Goal: Contribute content: Add original content to the website for others to see

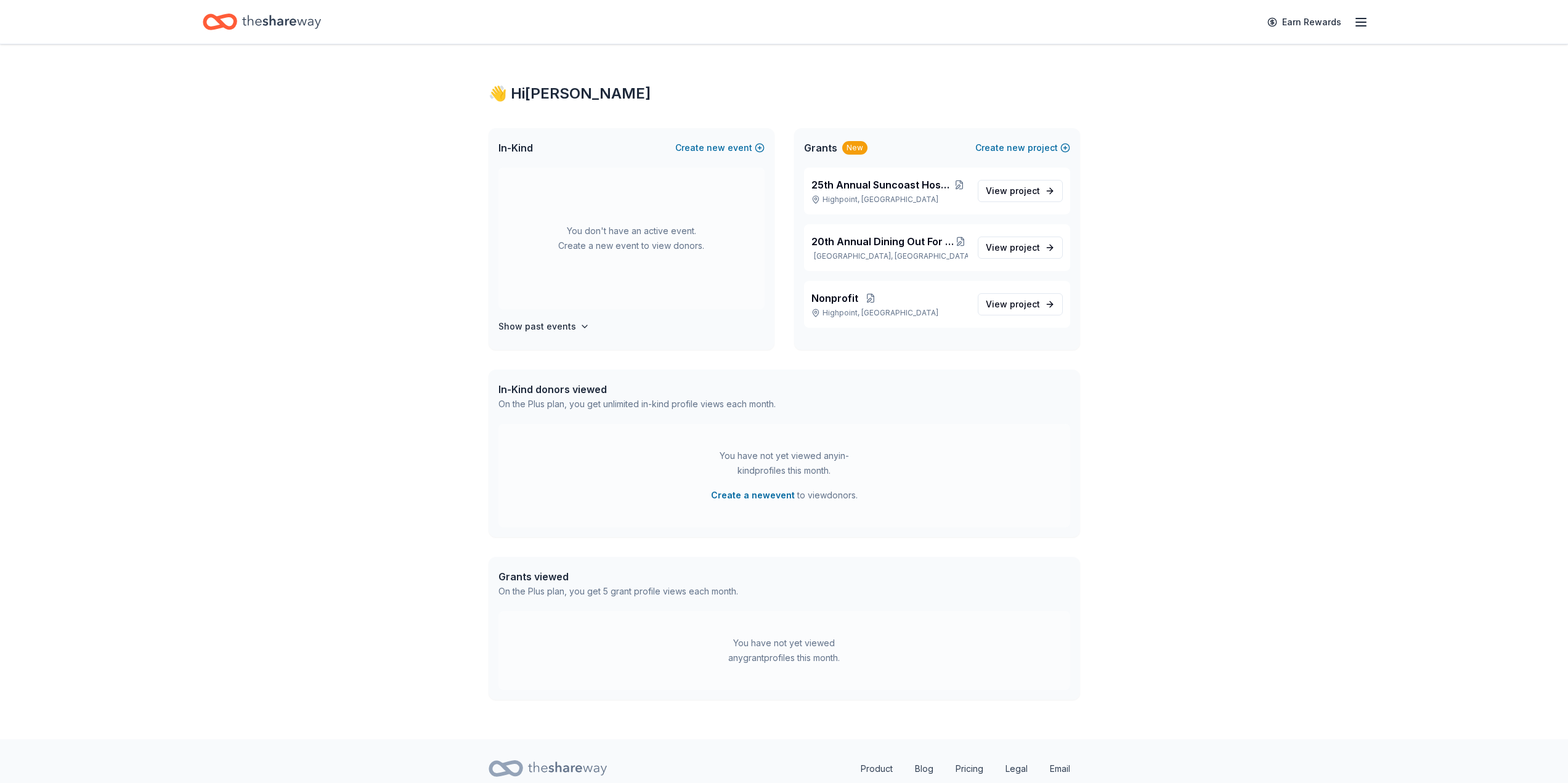
click at [1445, 488] on div "👋 Hi Rachel In-Kind Create new event You don't have an active event. Create a n…" at bounding box center [784, 392] width 1568 height 695
click at [1019, 148] on span "new" at bounding box center [1015, 147] width 18 height 15
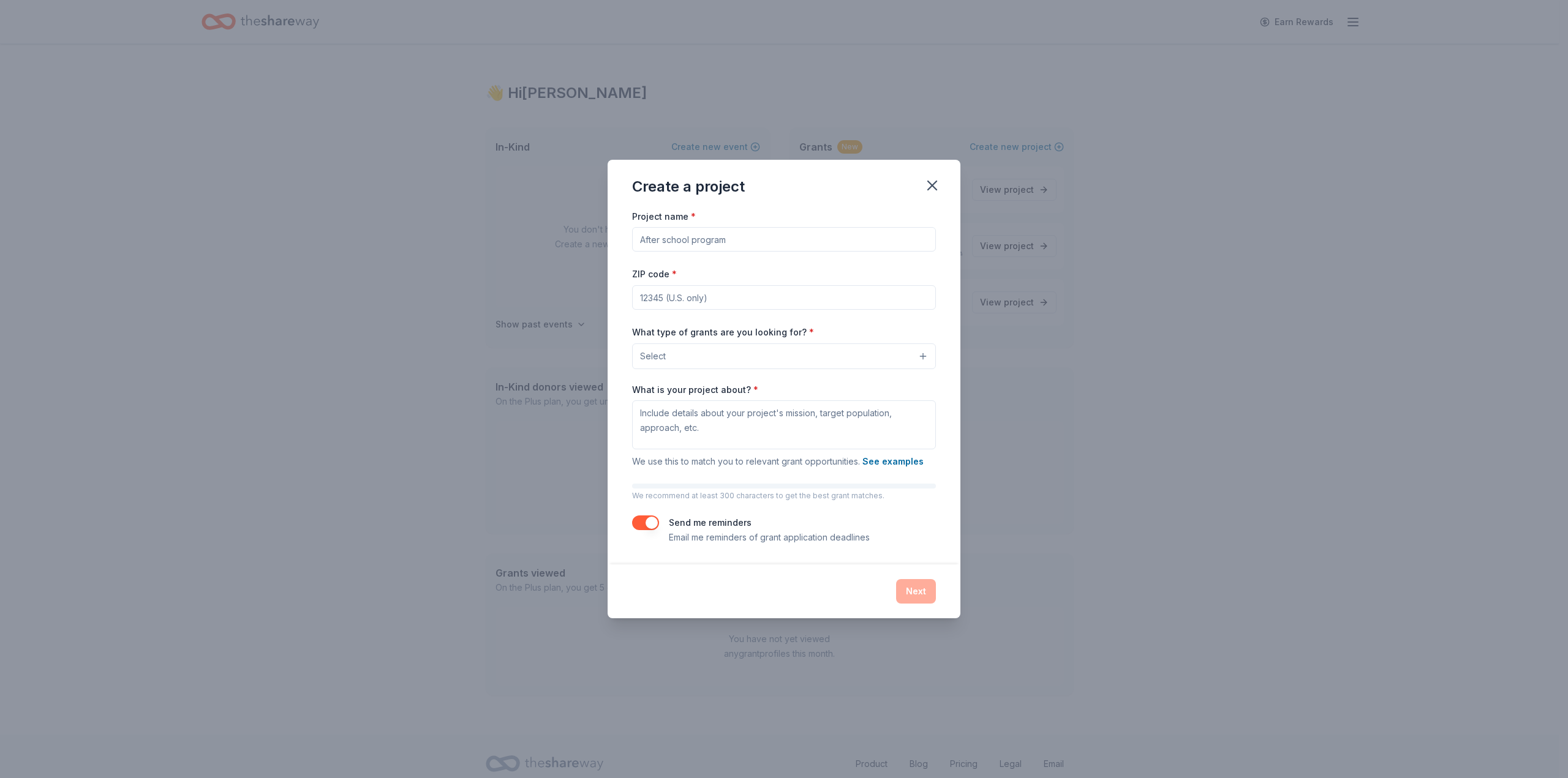
click at [669, 241] on input "Project name *" at bounding box center [784, 239] width 304 height 24
type input "24th Annual Suncoast Hospice Gala"
type input "33760"
click at [719, 357] on button "Select" at bounding box center [784, 356] width 304 height 25
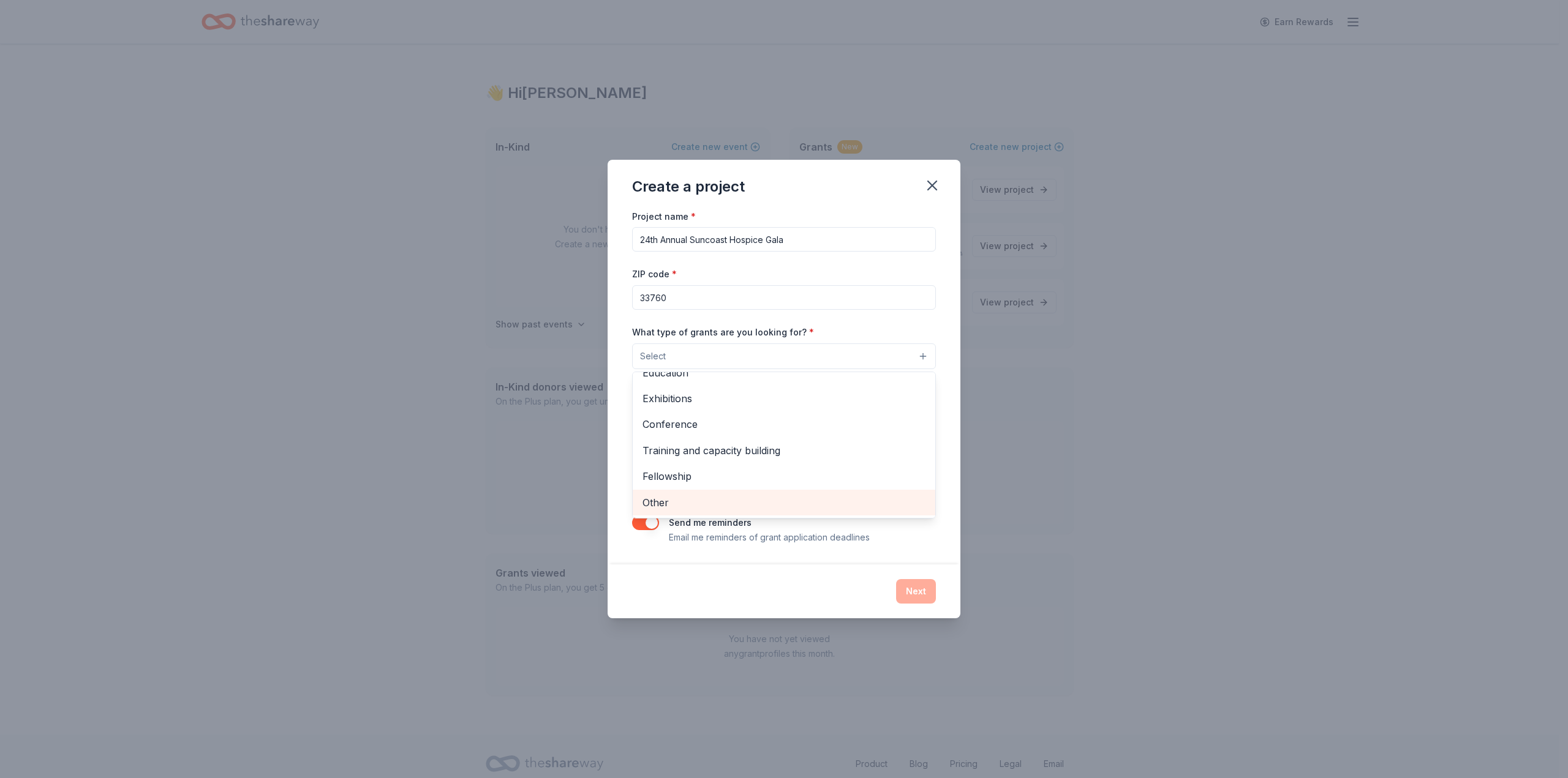
click at [711, 495] on span "Other" at bounding box center [784, 503] width 283 height 16
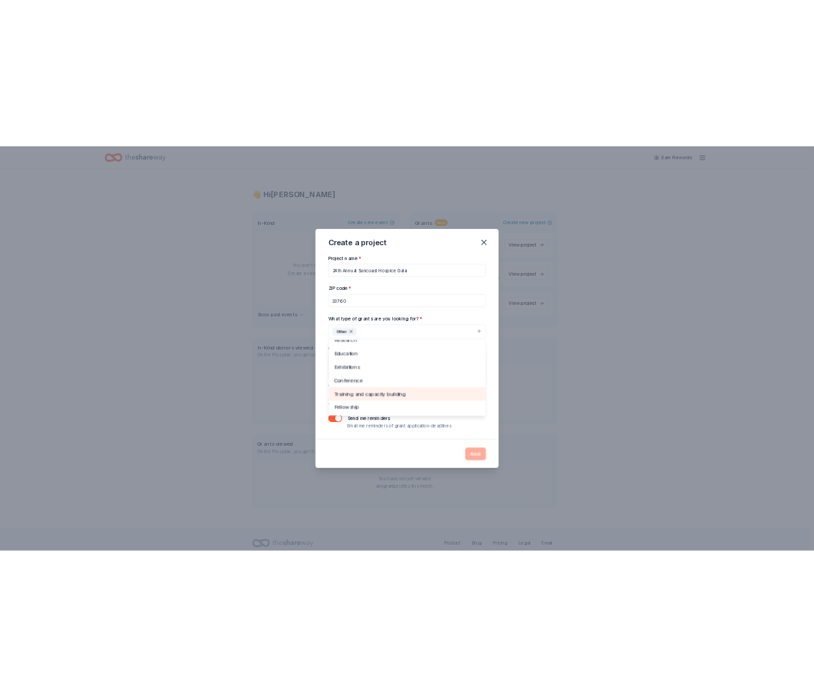
scroll to position [0, 0]
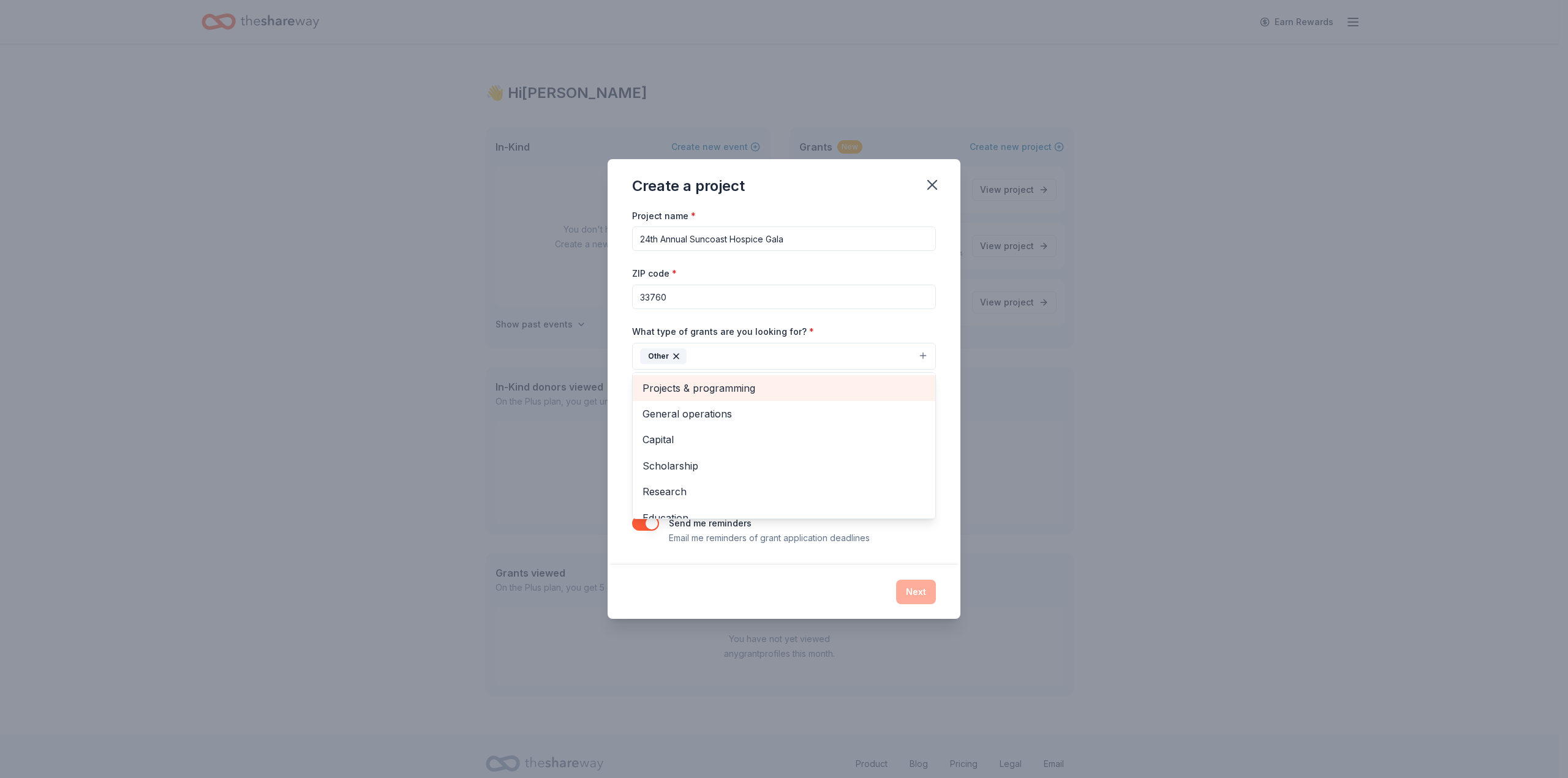
click at [698, 389] on span "Projects & programming" at bounding box center [784, 389] width 283 height 16
click at [704, 417] on span "Capital" at bounding box center [784, 414] width 283 height 16
click at [618, 424] on div "Project name * 24th Annual Suncoast Hospice Gala ZIP code * 33760 What type of …" at bounding box center [784, 386] width 352 height 357
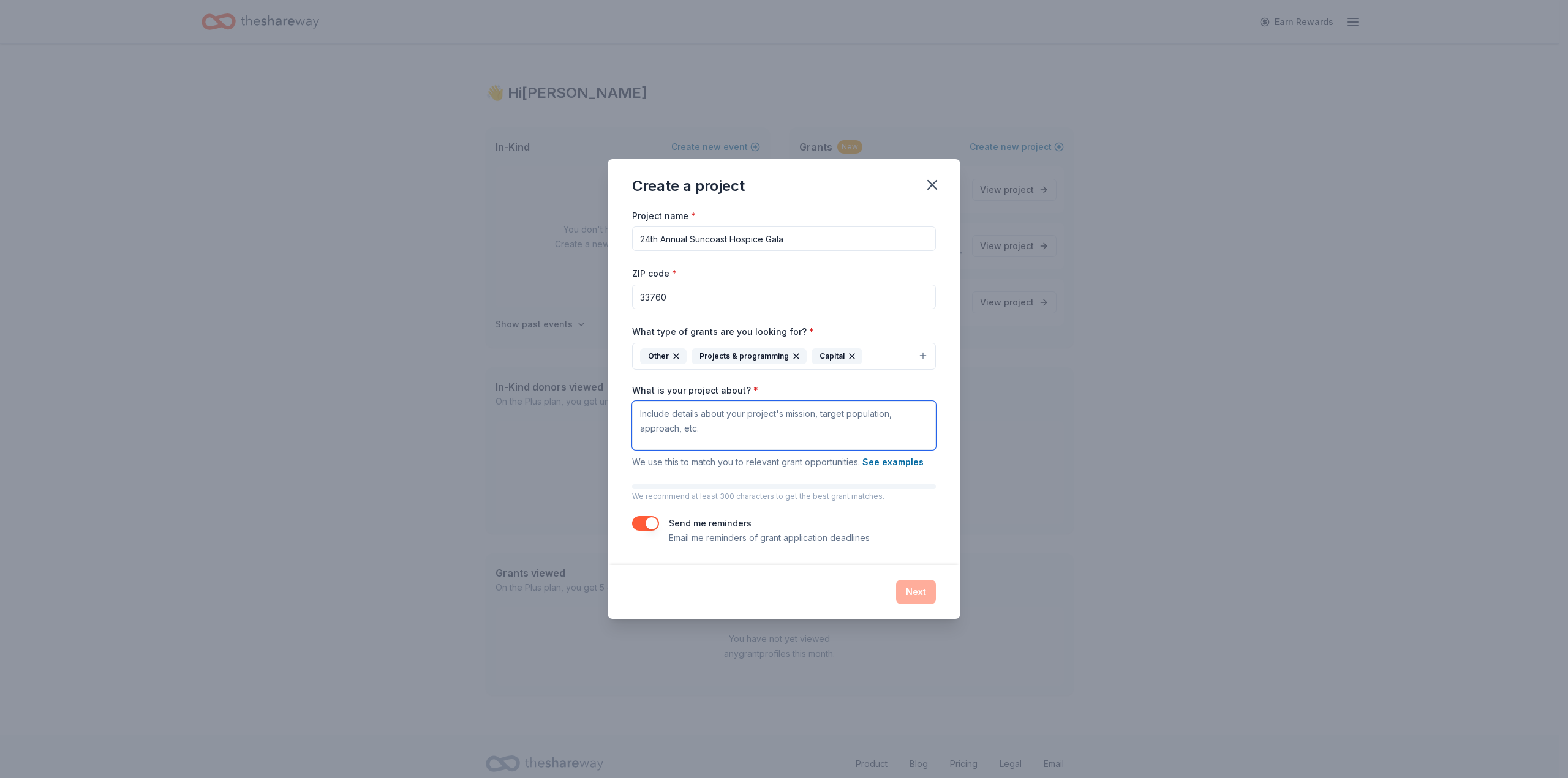
click at [685, 420] on textarea "What is your project about? *" at bounding box center [784, 426] width 304 height 49
drag, startPoint x: 746, startPoint y: 390, endPoint x: 618, endPoint y: 394, distance: 128.1
click at [618, 394] on div "Project name * 24th Annual Suncoast Hospice Gala ZIP code * 33760 What type of …" at bounding box center [784, 386] width 352 height 357
copy label "What is your project about?"
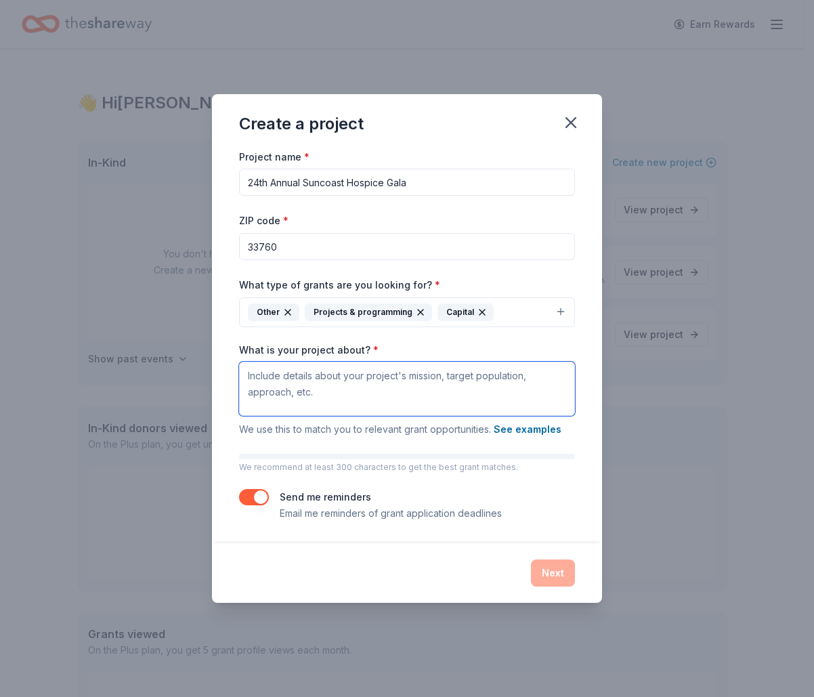
click at [281, 377] on textarea "What is your project about? *" at bounding box center [407, 389] width 336 height 54
paste textarea "The Suncoast Hospice Gala is one of Tampa Bay’s most meaningful philanthropic e…"
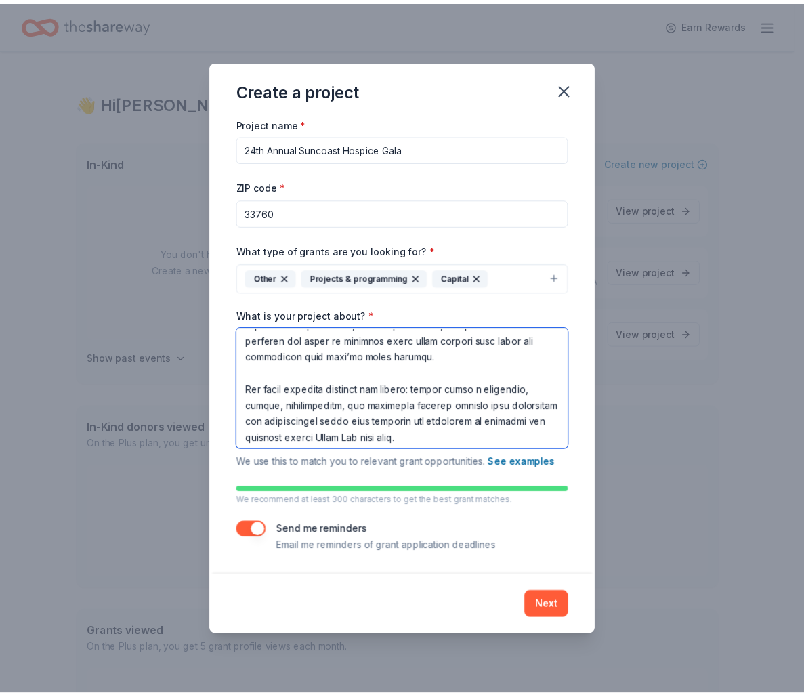
scroll to position [215, 0]
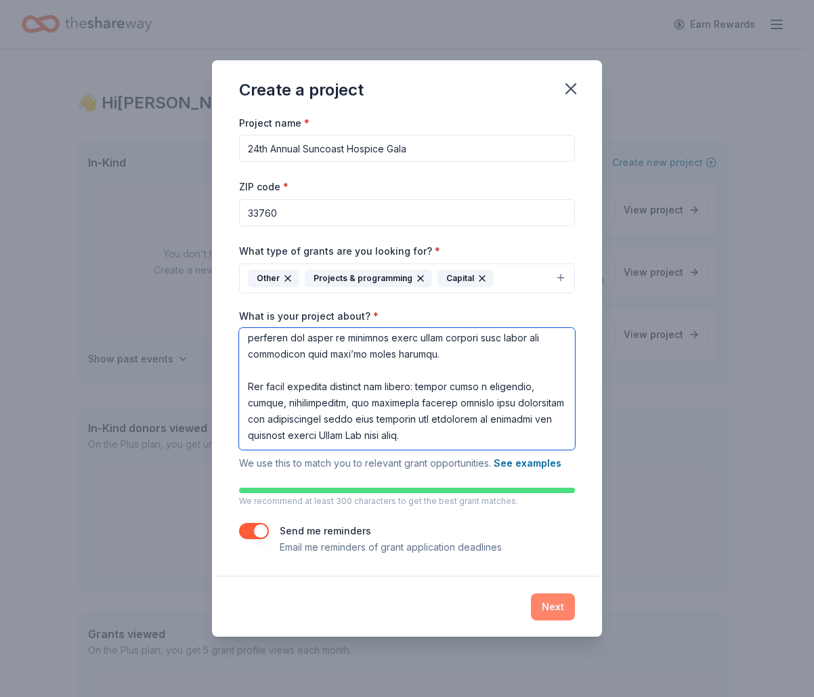
type textarea "The Suncoast Hospice Gala is one of Tampa Bay’s most meaningful philanthropic e…"
click at [541, 609] on button "Next" at bounding box center [553, 607] width 44 height 27
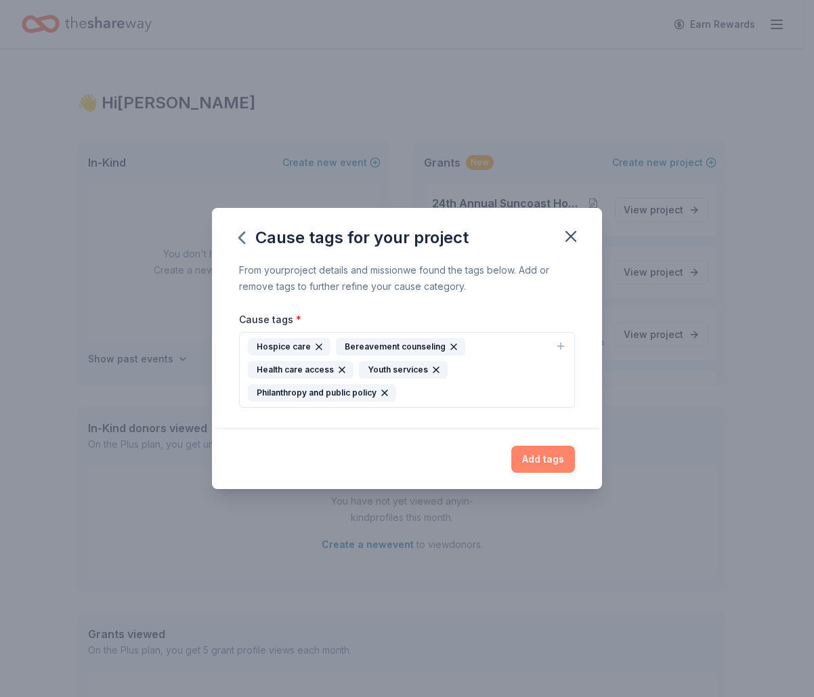
click at [551, 461] on button "Add tags" at bounding box center [544, 459] width 64 height 27
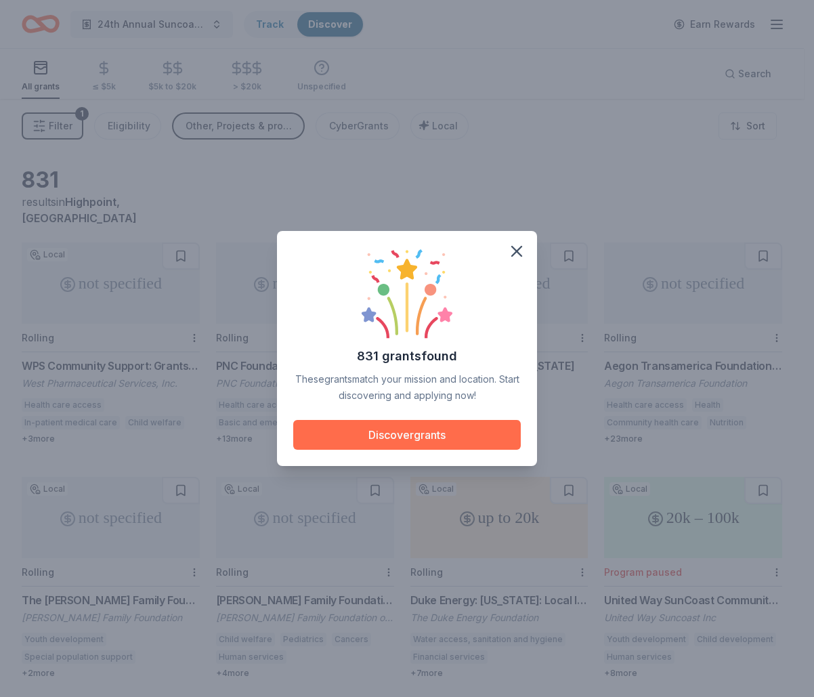
click at [429, 440] on button "Discover grants" at bounding box center [407, 435] width 228 height 30
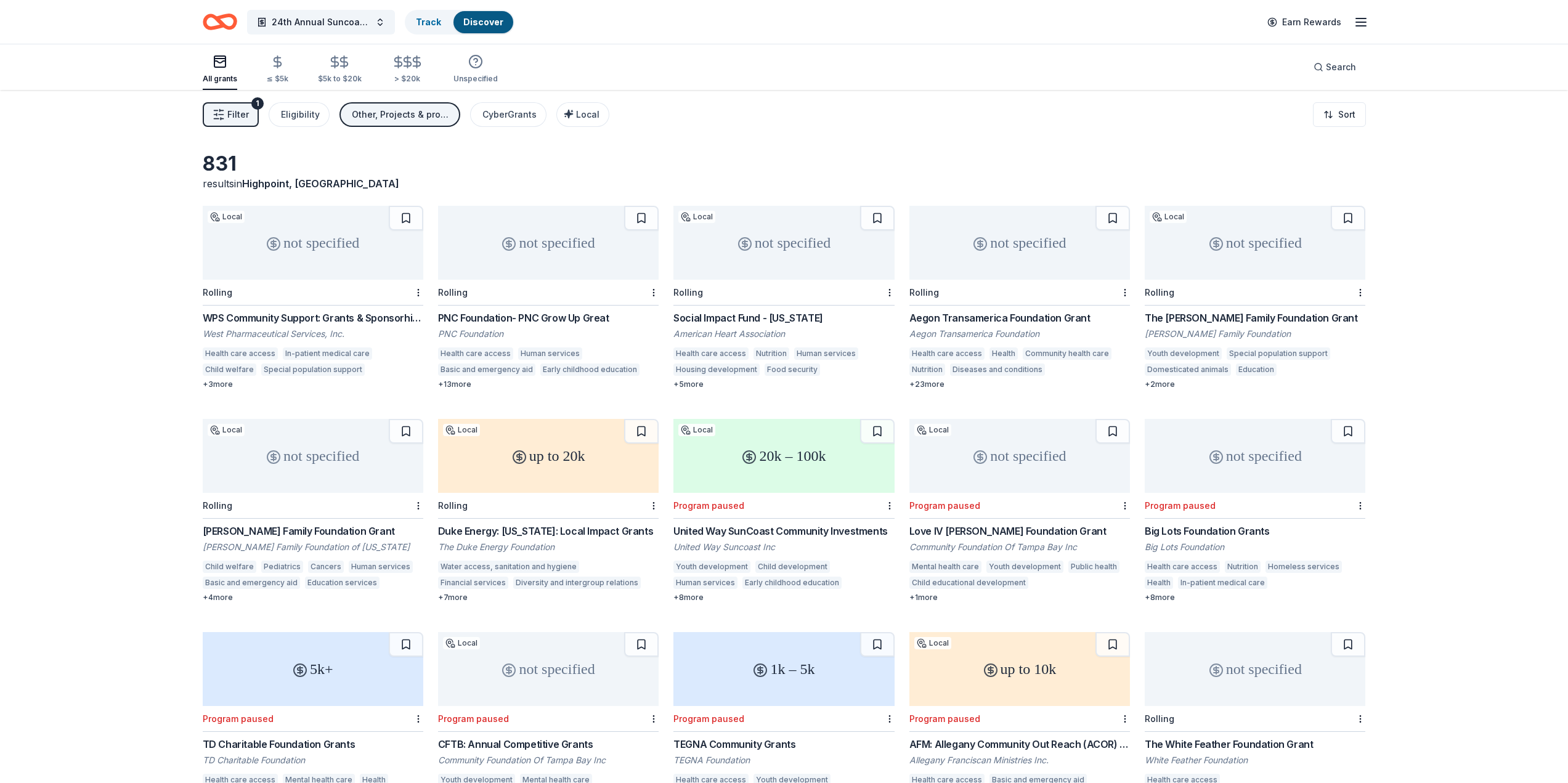
click at [215, 22] on icon "Home" at bounding box center [220, 22] width 35 height 29
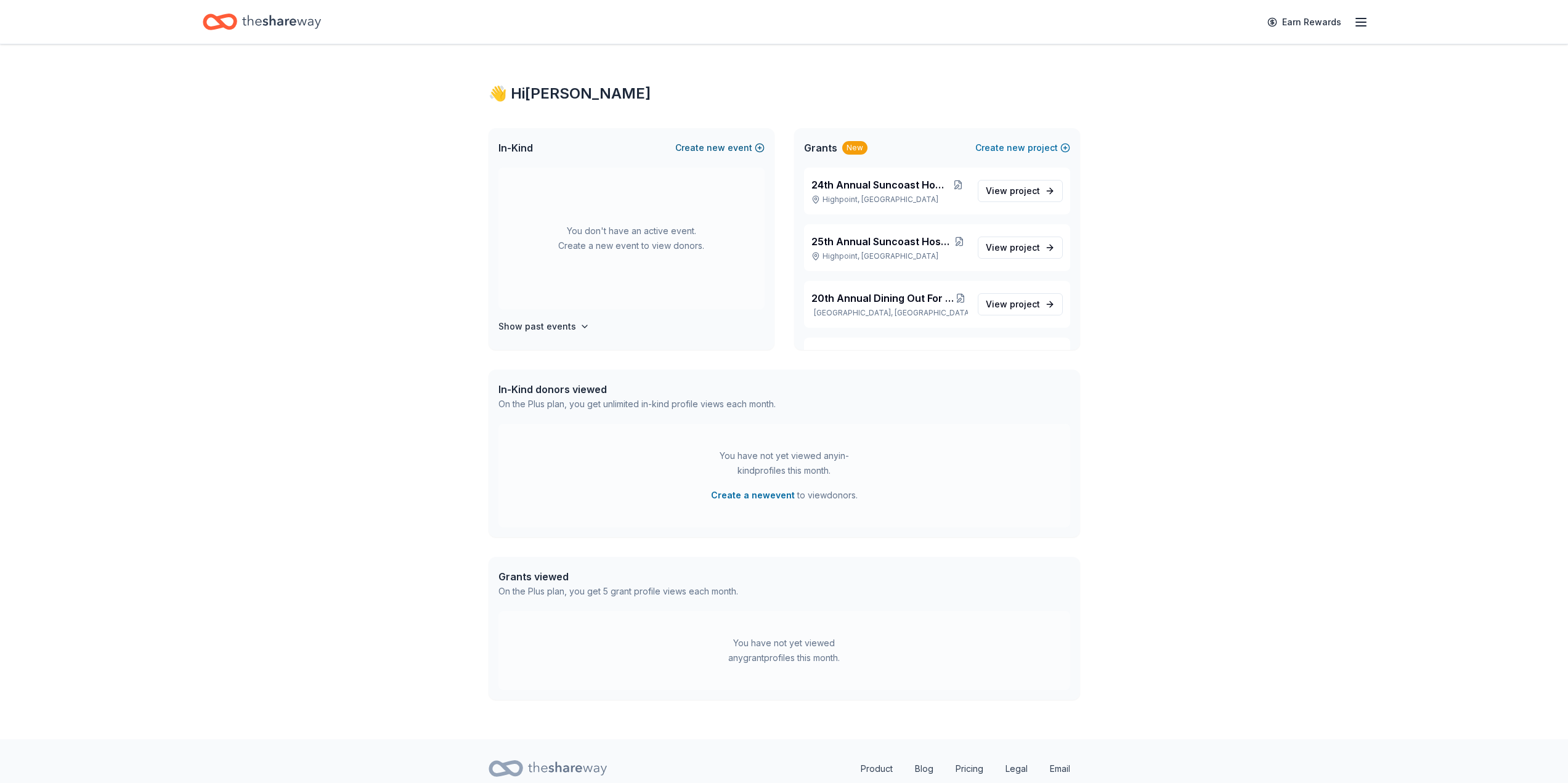
click at [706, 150] on button "Create new event" at bounding box center [720, 147] width 89 height 15
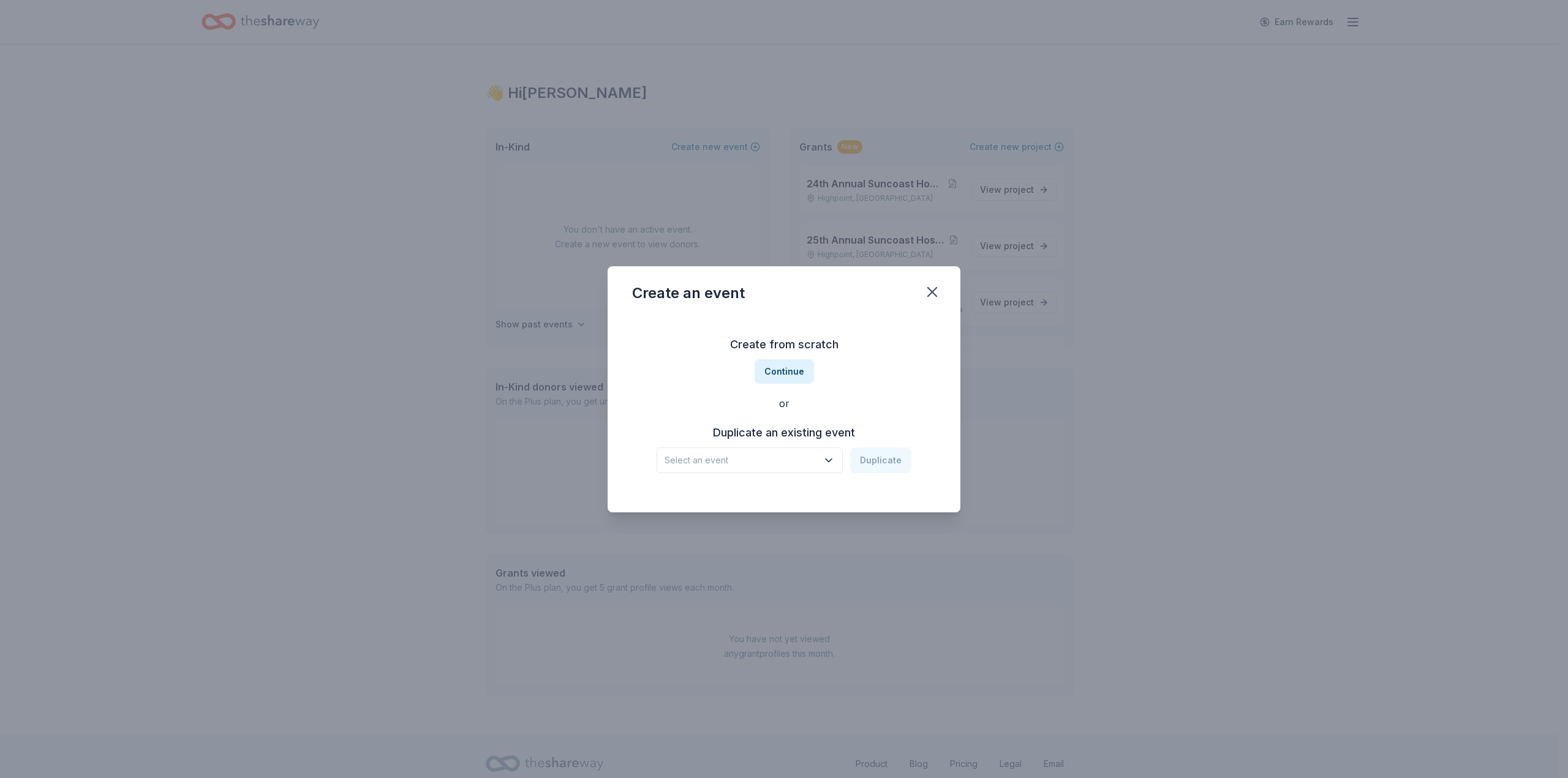
click at [793, 436] on h3 "Duplicate an existing event" at bounding box center [784, 433] width 255 height 20
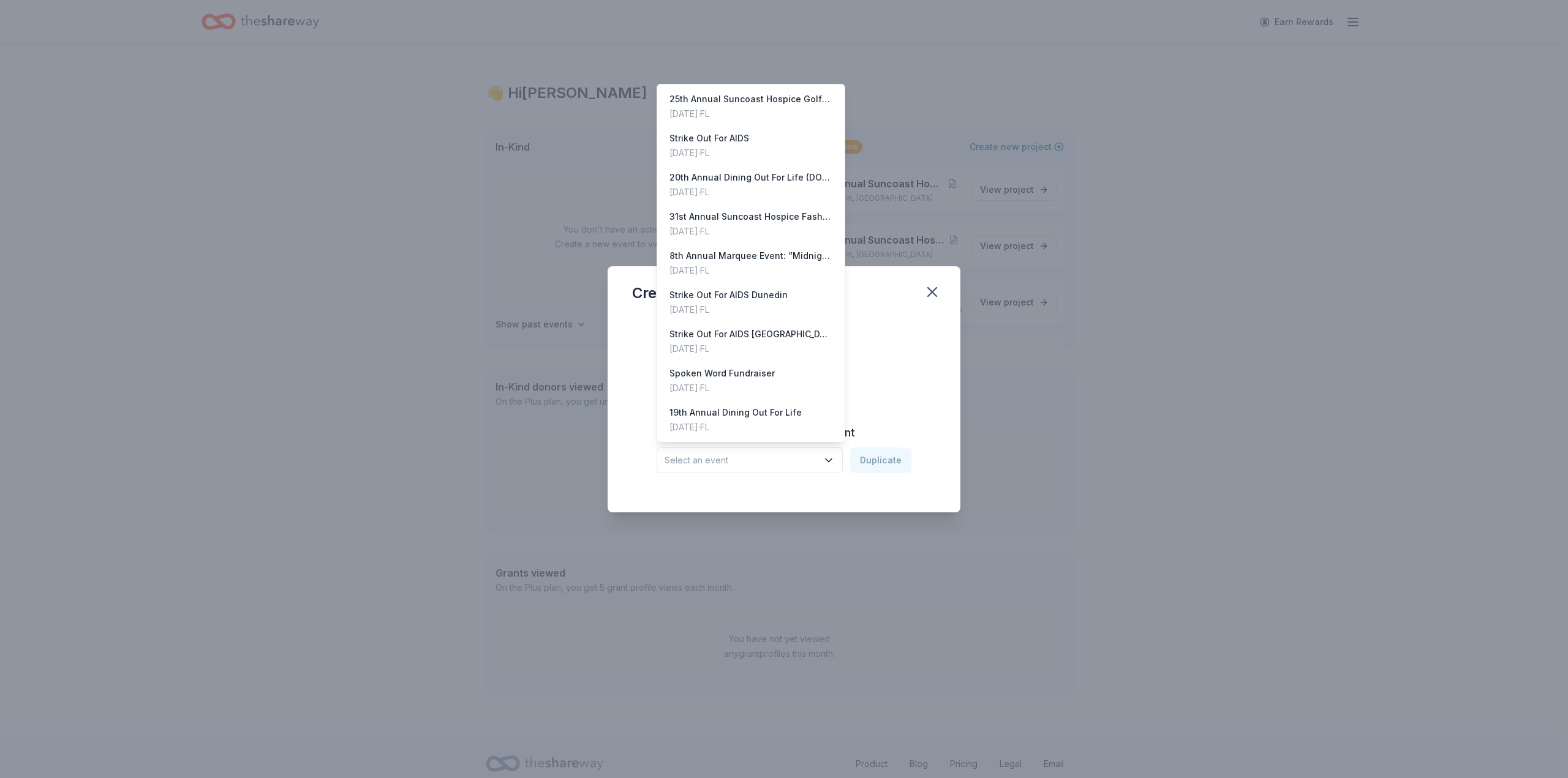
click at [793, 465] on span "Select an event" at bounding box center [740, 460] width 153 height 14
click at [882, 351] on div "Create from scratch Continue or Duplicate an existing event Select an event Dup…" at bounding box center [784, 404] width 304 height 178
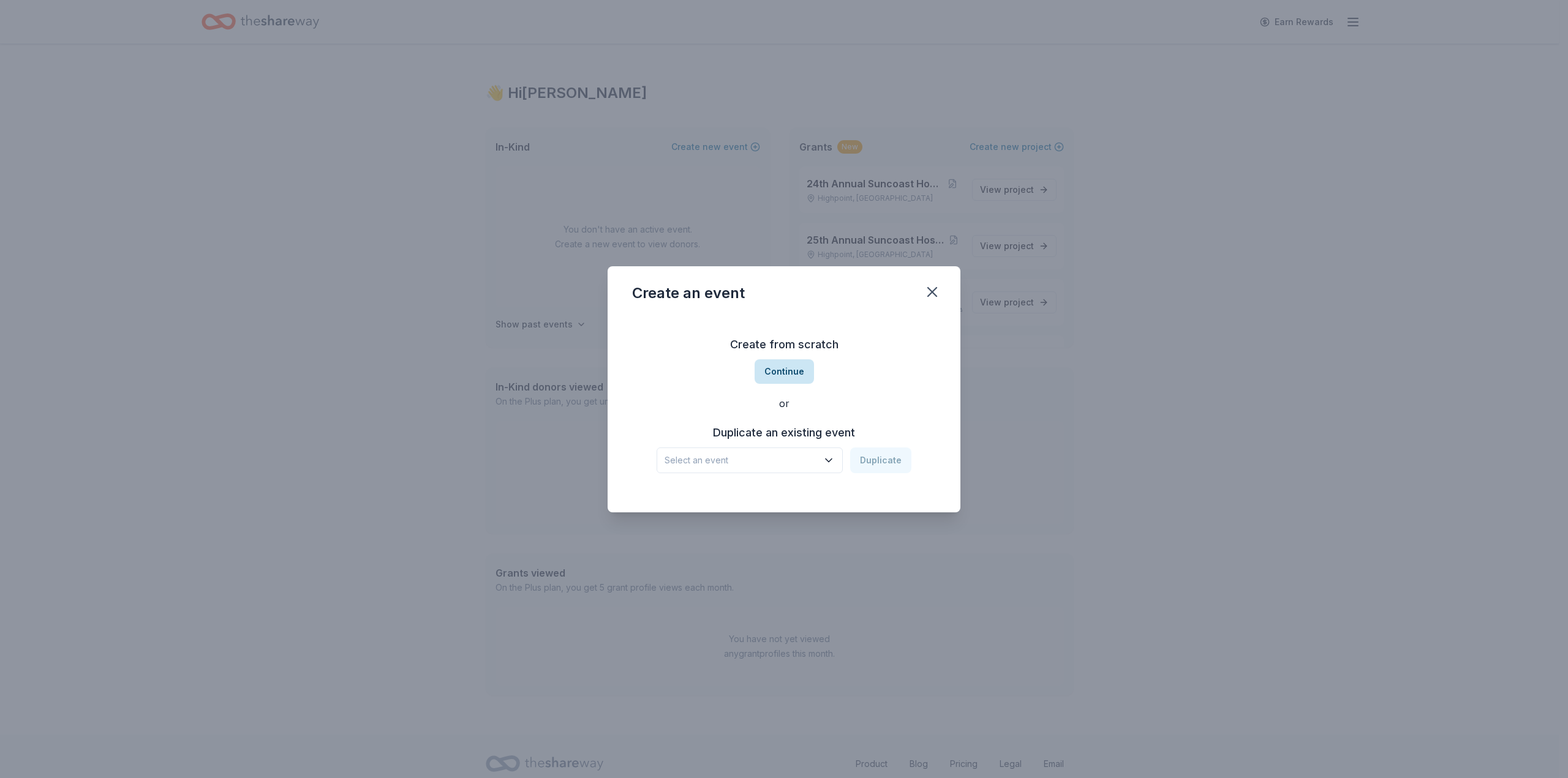
click at [778, 383] on button "Continue" at bounding box center [784, 371] width 60 height 24
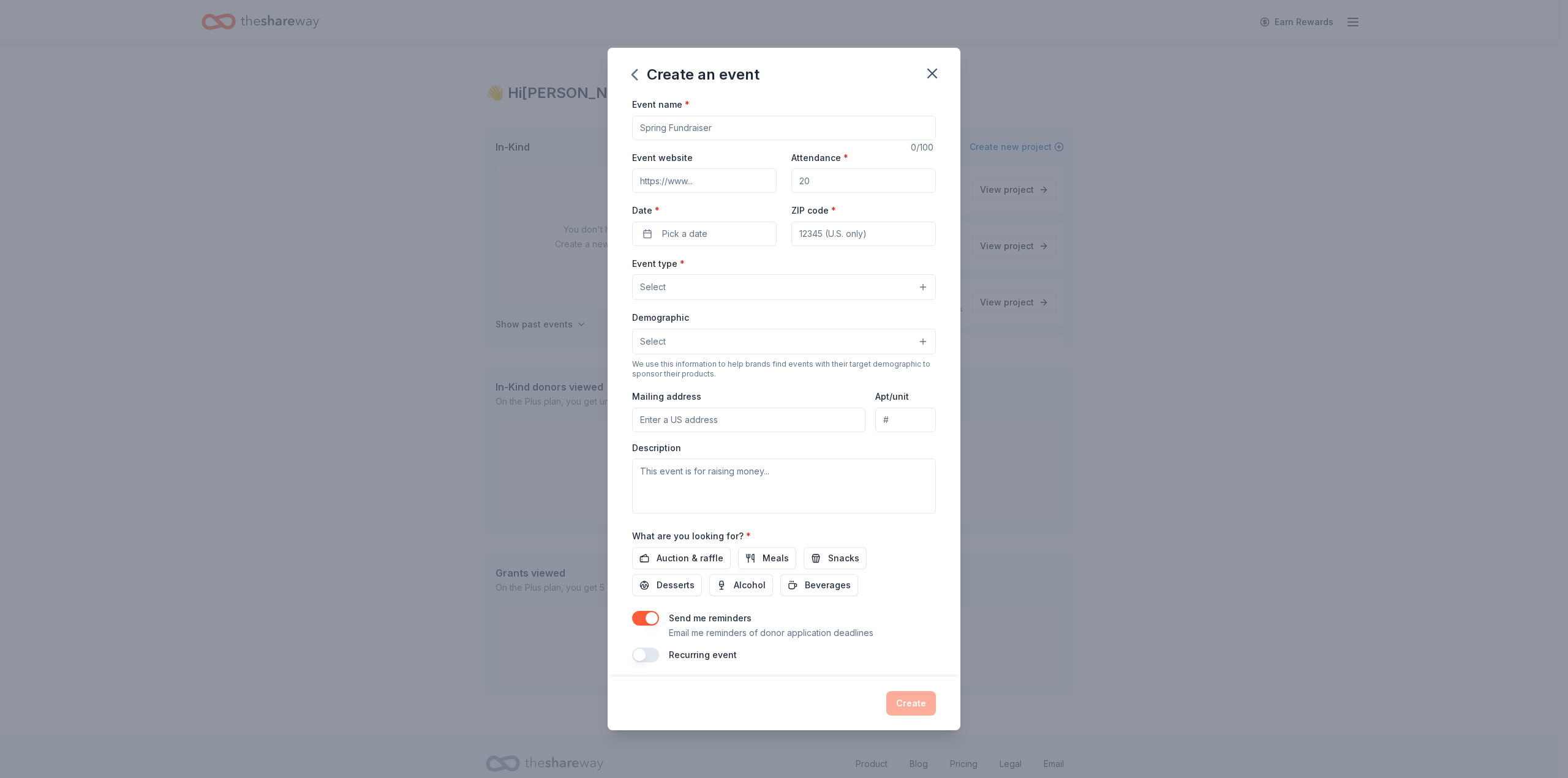
click at [668, 117] on input "Event name *" at bounding box center [784, 127] width 304 height 24
click at [721, 128] on input "24th Annual Suncoat Hospice Gala" at bounding box center [784, 127] width 304 height 24
type input "24th Annual Suncoast Hospice Gala"
click at [708, 180] on input "Event website" at bounding box center [704, 180] width 145 height 24
click at [742, 178] on input "www.suncoasthospicegolf.org" at bounding box center [704, 180] width 145 height 24
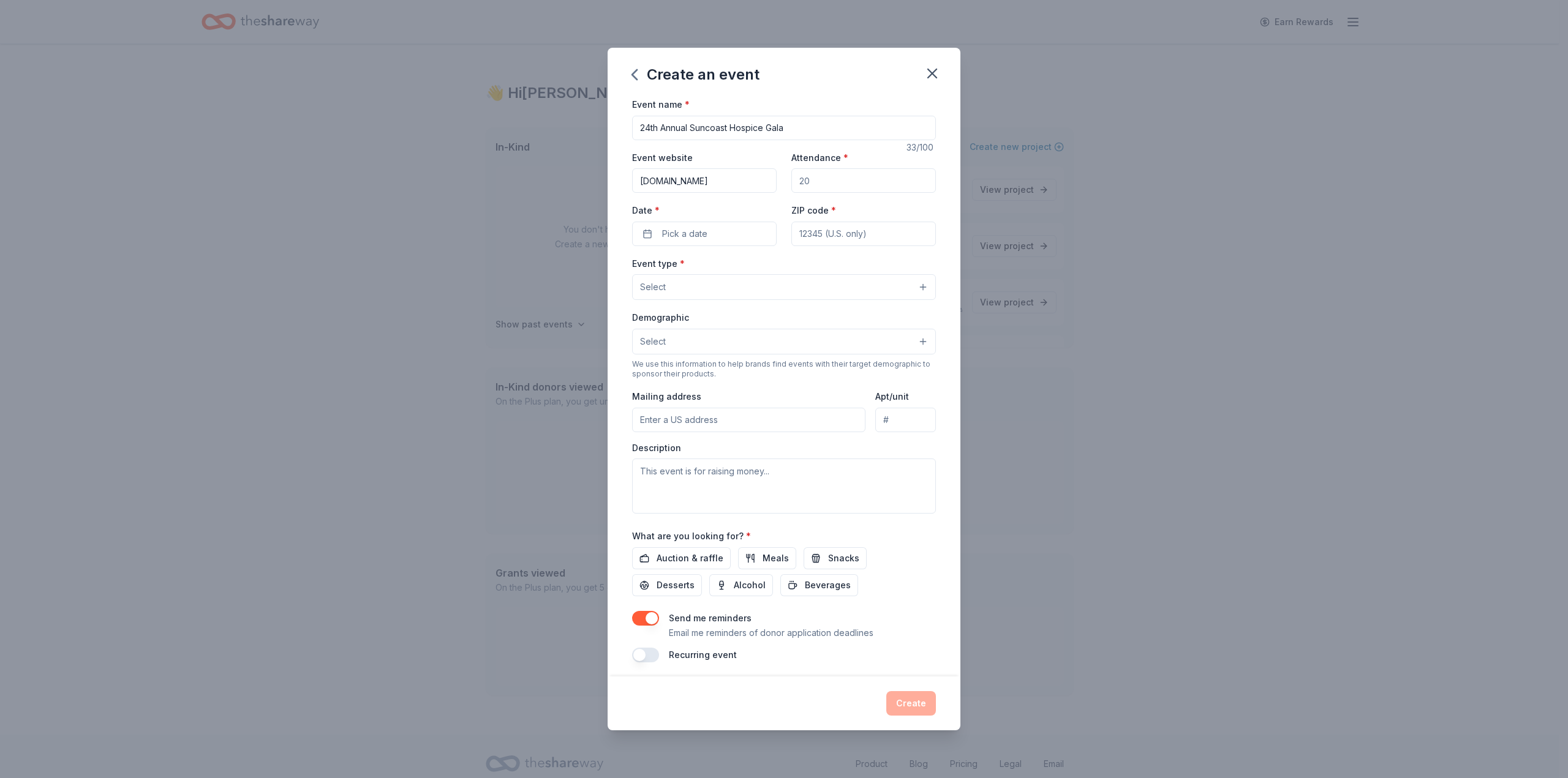
click at [742, 178] on input "www.suncoasthospicegolf.org" at bounding box center [704, 180] width 145 height 24
type input "www.suncoasthospicegala.org"
click at [811, 186] on input "Attendance *" at bounding box center [863, 180] width 145 height 24
type input "250"
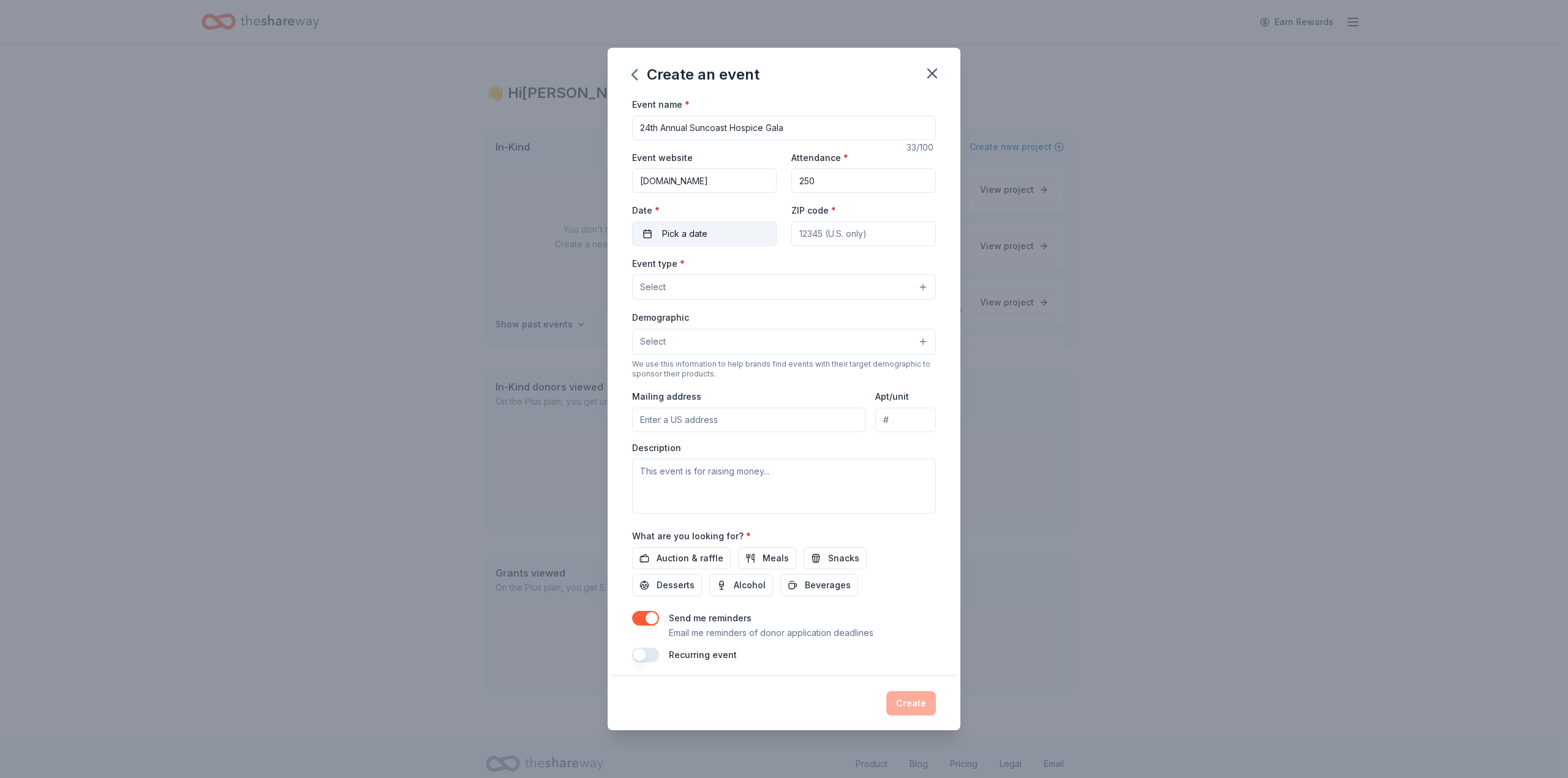
click at [694, 232] on span "Pick a date" at bounding box center [684, 234] width 45 height 14
click at [768, 267] on button "Go to next month" at bounding box center [767, 266] width 17 height 17
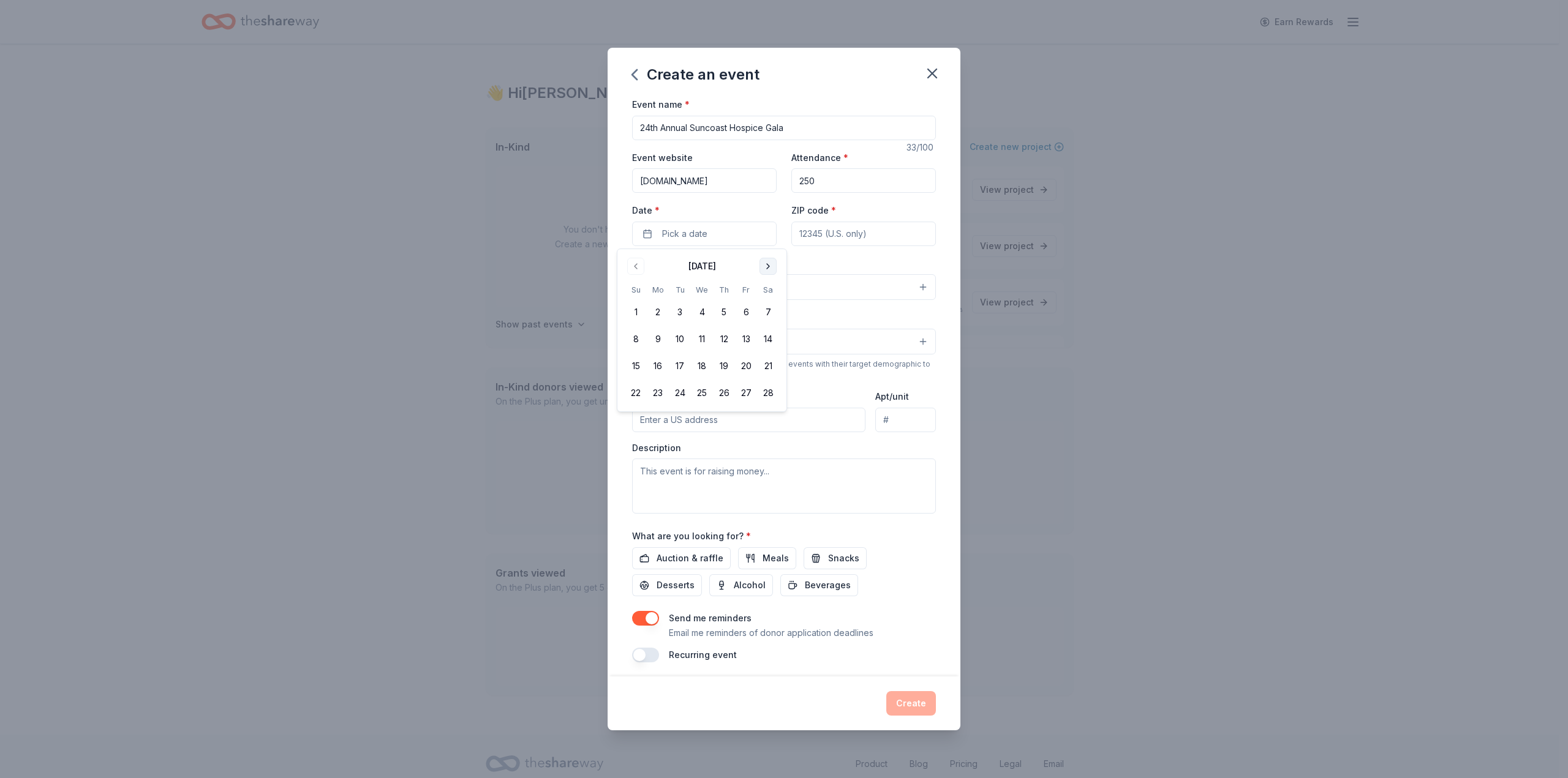
click at [768, 267] on button "Go to next month" at bounding box center [767, 266] width 17 height 17
click at [771, 310] on button "7" at bounding box center [768, 312] width 22 height 22
click at [810, 238] on input "ZIP code *" at bounding box center [863, 233] width 145 height 24
type input "33767"
click at [804, 275] on button "Select" at bounding box center [784, 287] width 304 height 25
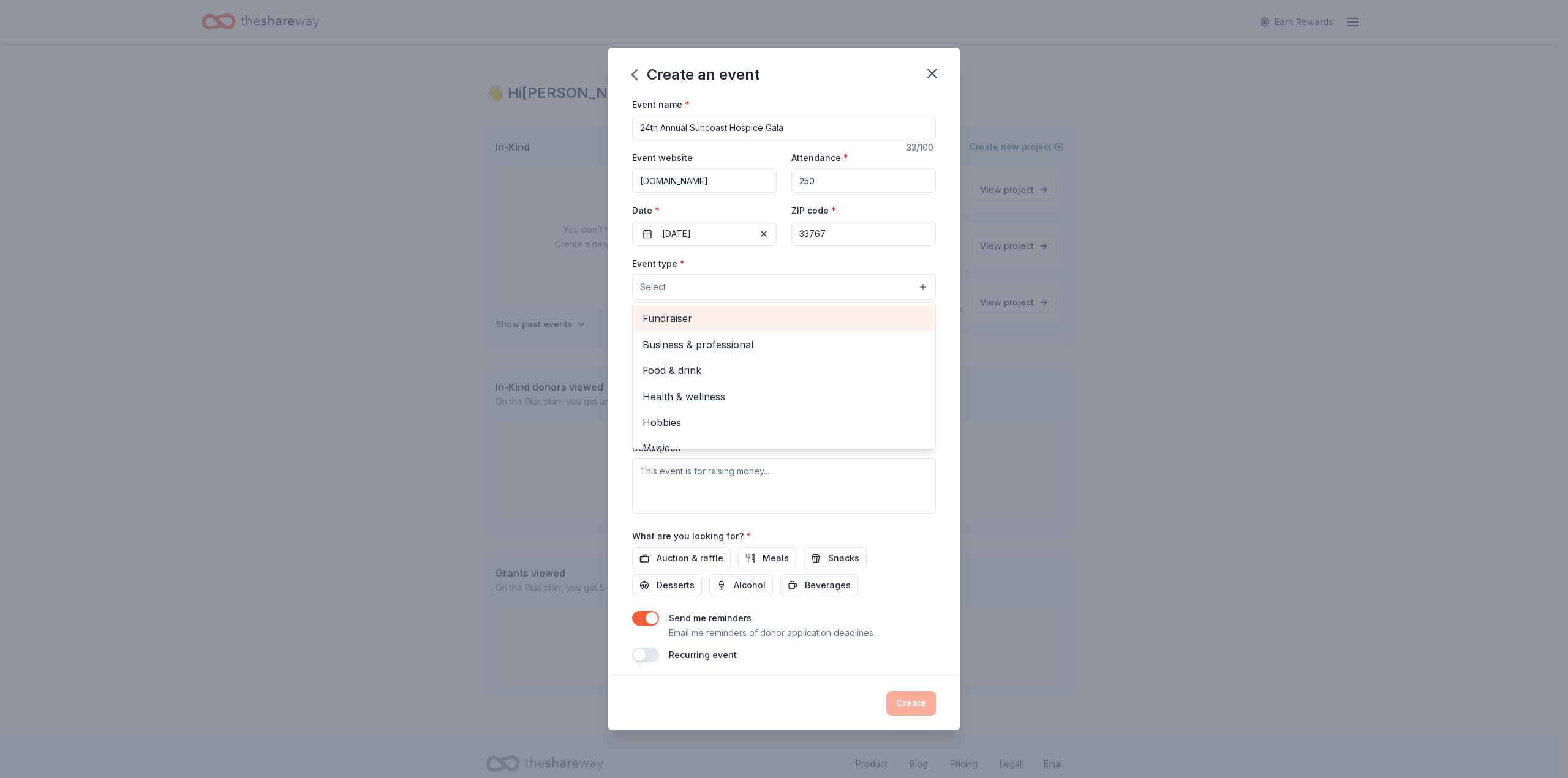
click at [703, 322] on span "Fundraiser" at bounding box center [784, 319] width 283 height 16
click at [739, 352] on span "Food & drink" at bounding box center [784, 346] width 283 height 16
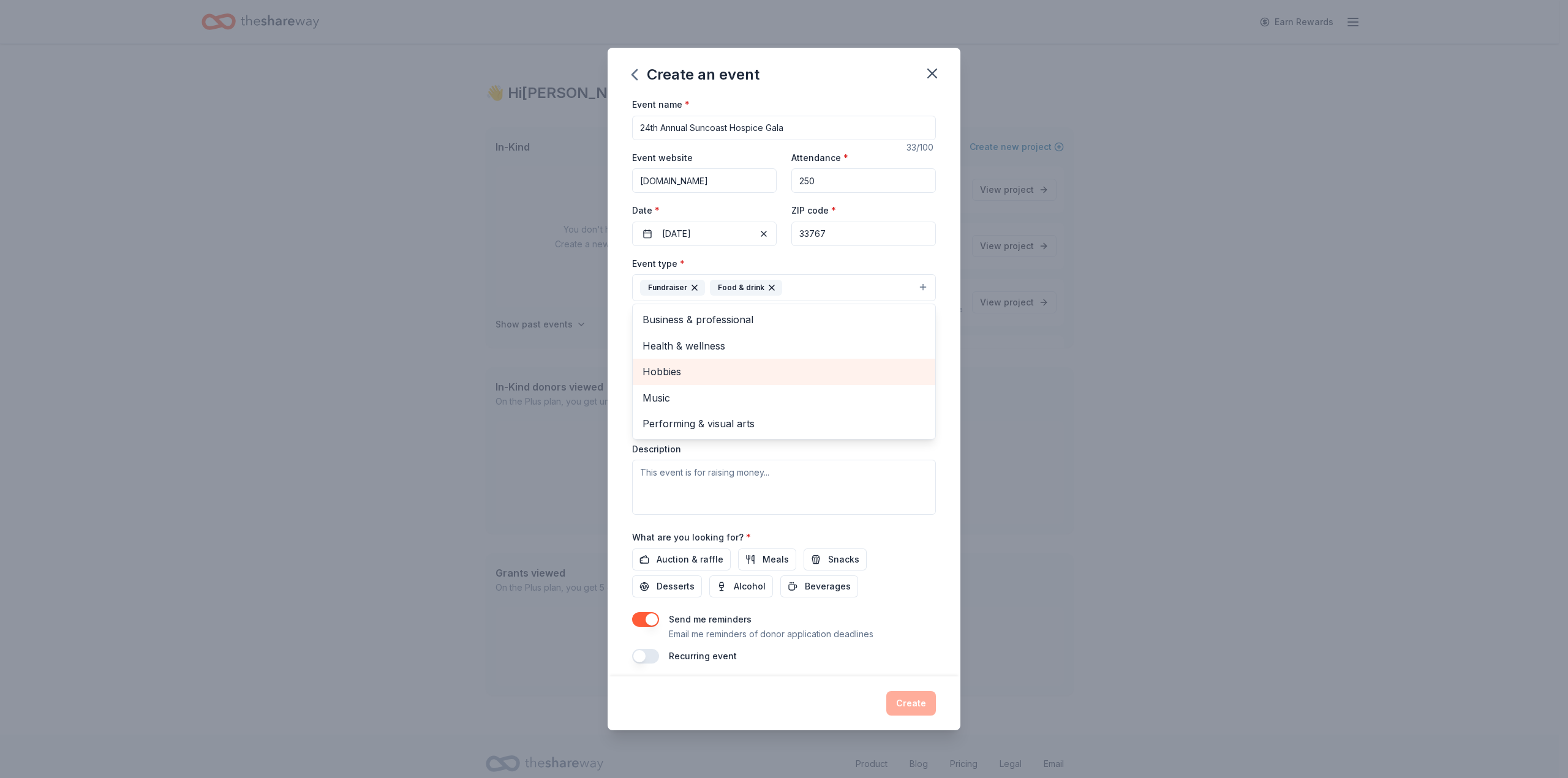
scroll to position [6, 0]
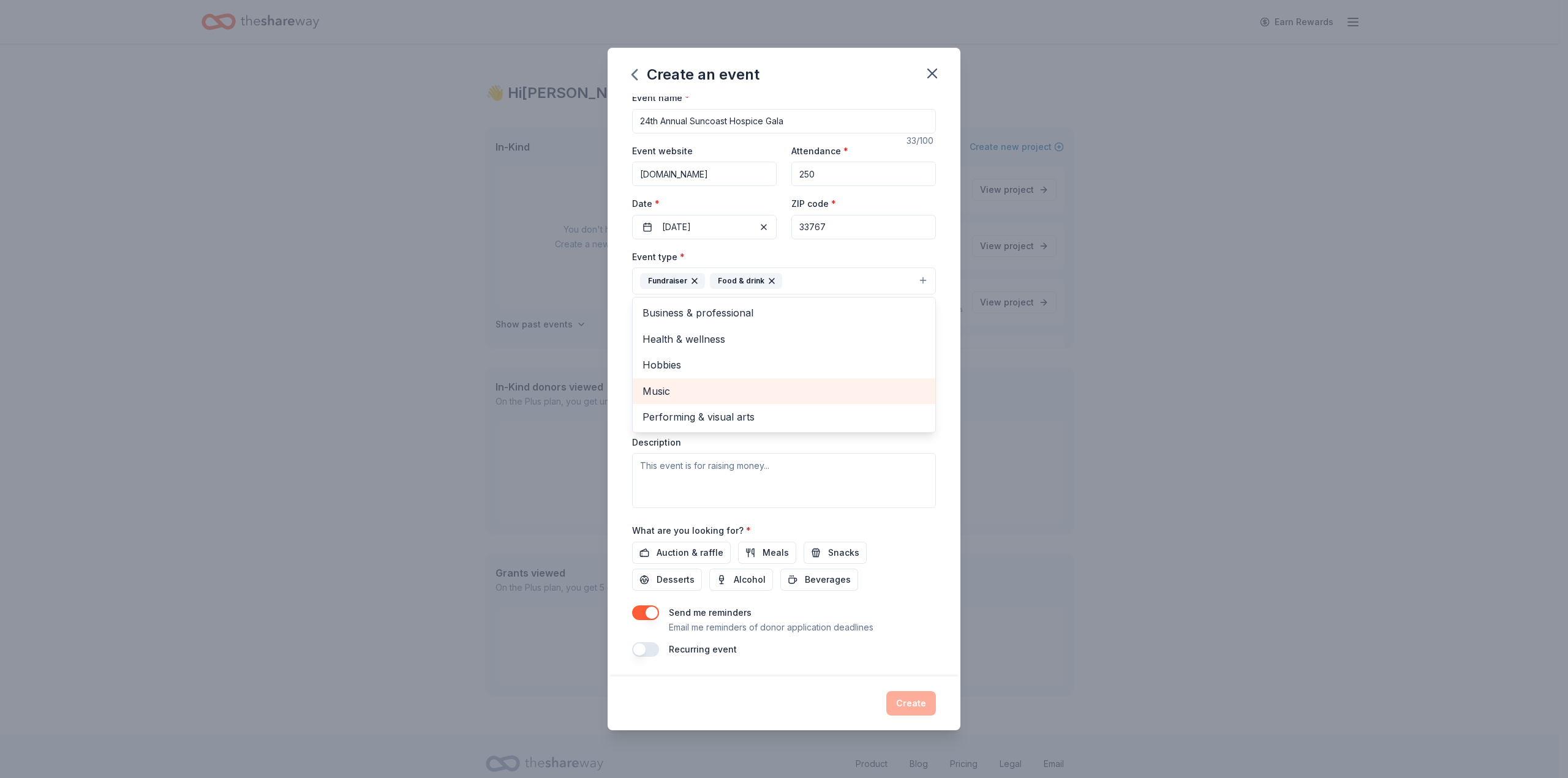
click at [642, 393] on div "Music" at bounding box center [784, 391] width 303 height 25
click at [613, 368] on div "Event name * 24th Annual Suncoast Hospice Gala 33 /100 Event website www.suncoa…" at bounding box center [784, 387] width 352 height 580
click at [670, 336] on button "Select" at bounding box center [784, 336] width 304 height 25
click at [727, 366] on span "All genders" at bounding box center [784, 368] width 283 height 16
click at [612, 367] on div "Event name * 24th Annual Suncoast Hospice Gala 33 /100 Event website www.suncoa…" at bounding box center [784, 387] width 352 height 580
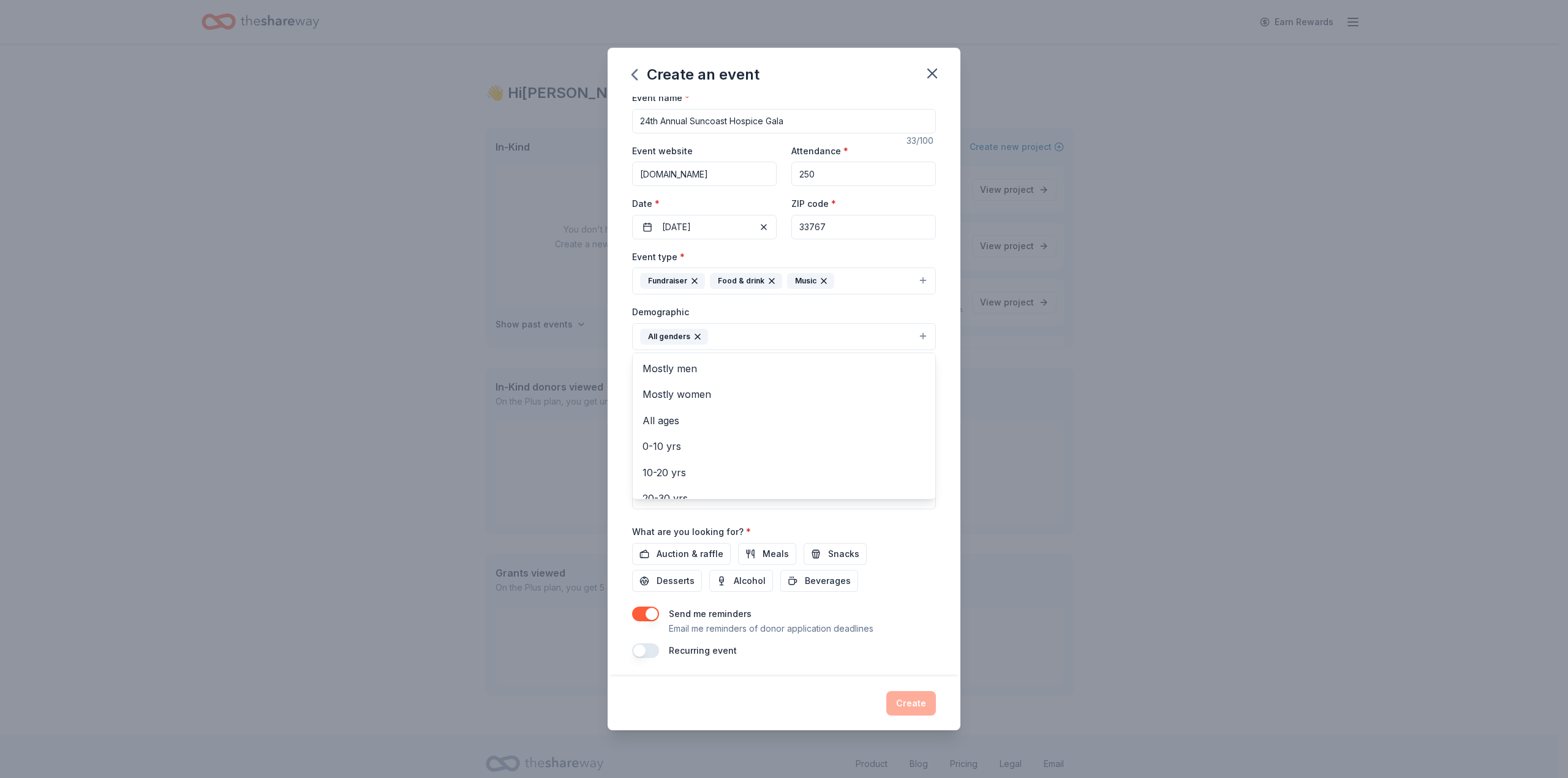
click at [715, 342] on button "All genders" at bounding box center [784, 337] width 304 height 27
click at [707, 425] on span "All ages" at bounding box center [784, 421] width 283 height 16
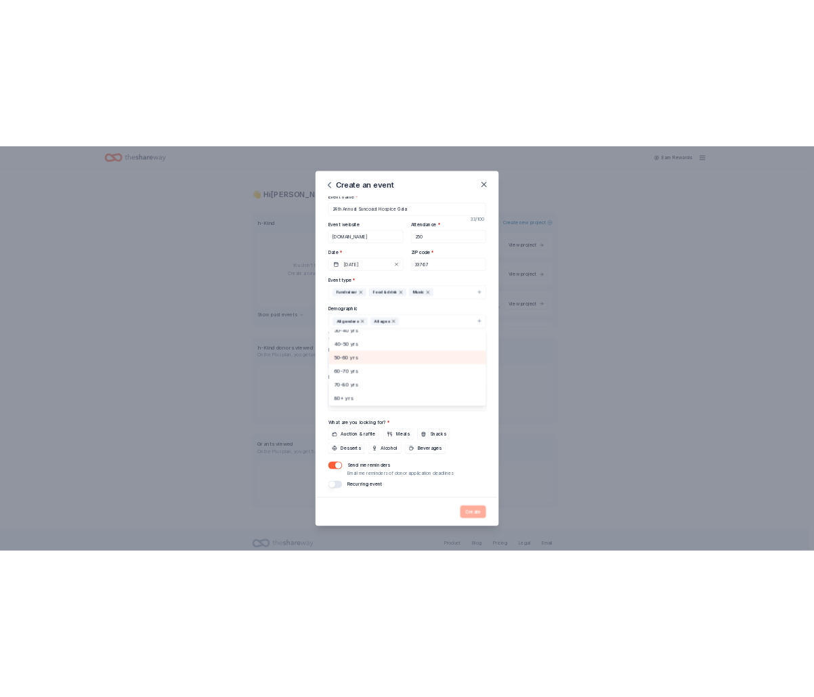
scroll to position [9, 0]
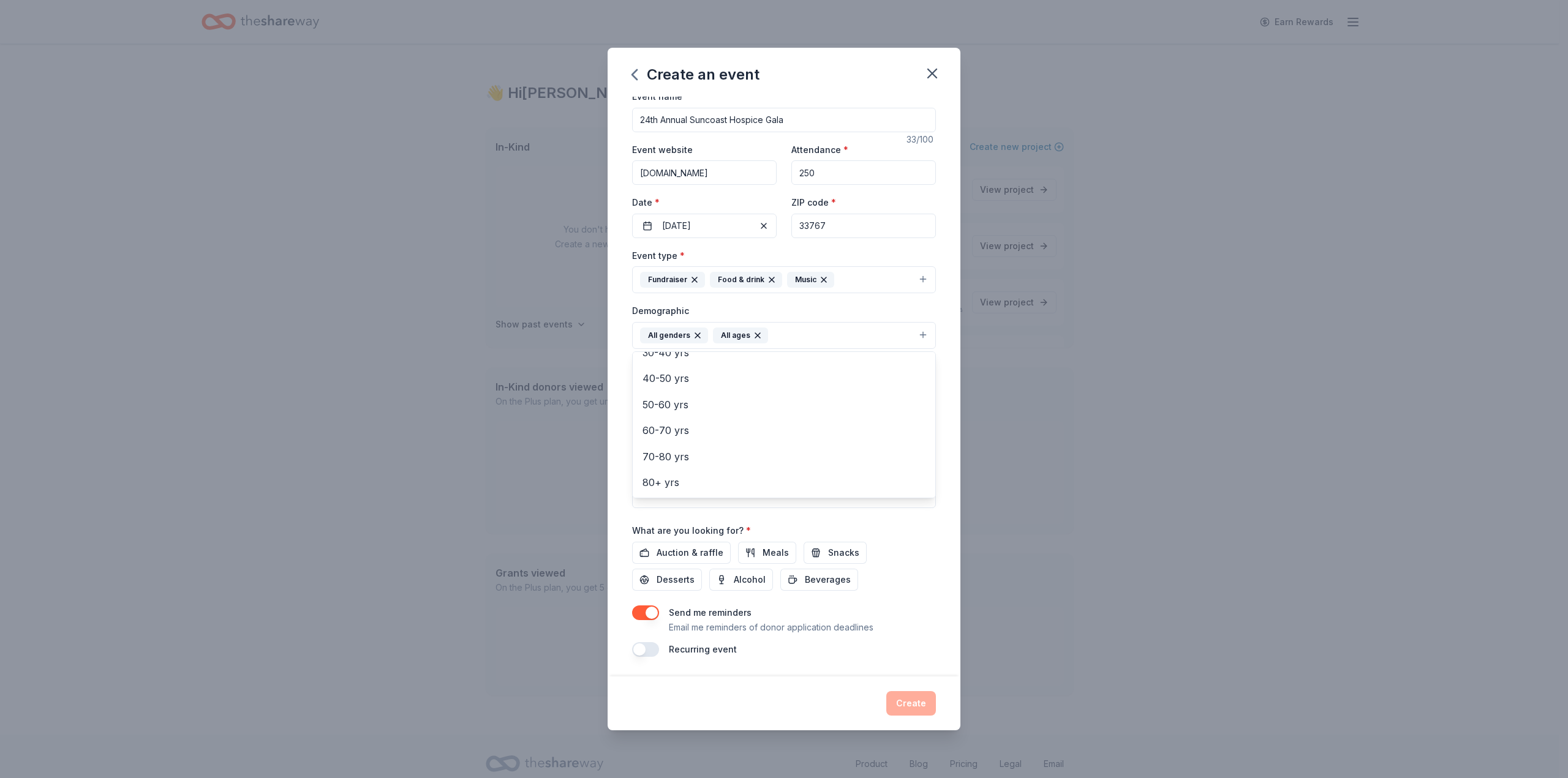
click at [615, 399] on div "Event name * 24th Annual Suncoast Hospice Gala 33 /100 Event website www.suncoa…" at bounding box center [784, 387] width 352 height 580
click at [718, 416] on input "Mailing address" at bounding box center [748, 414] width 233 height 24
type input "5771 Roosevelt Blvd"
type input "Suite 700"
click at [660, 476] on textarea at bounding box center [784, 480] width 304 height 55
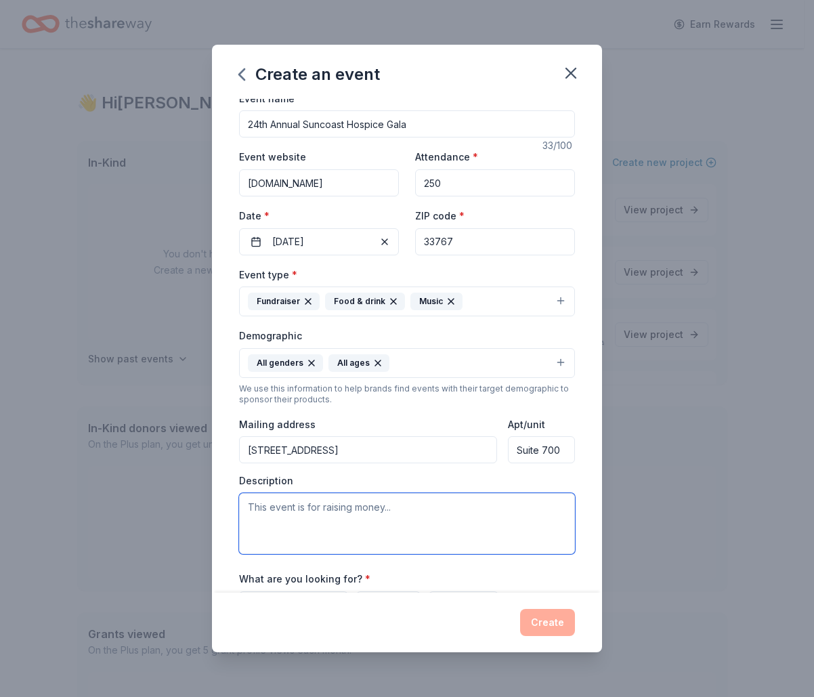
click at [327, 550] on textarea at bounding box center [407, 523] width 336 height 61
paste textarea "The Suncoast Hospice Gala is one of Tampa Bay’s most anticipated philanthropic …"
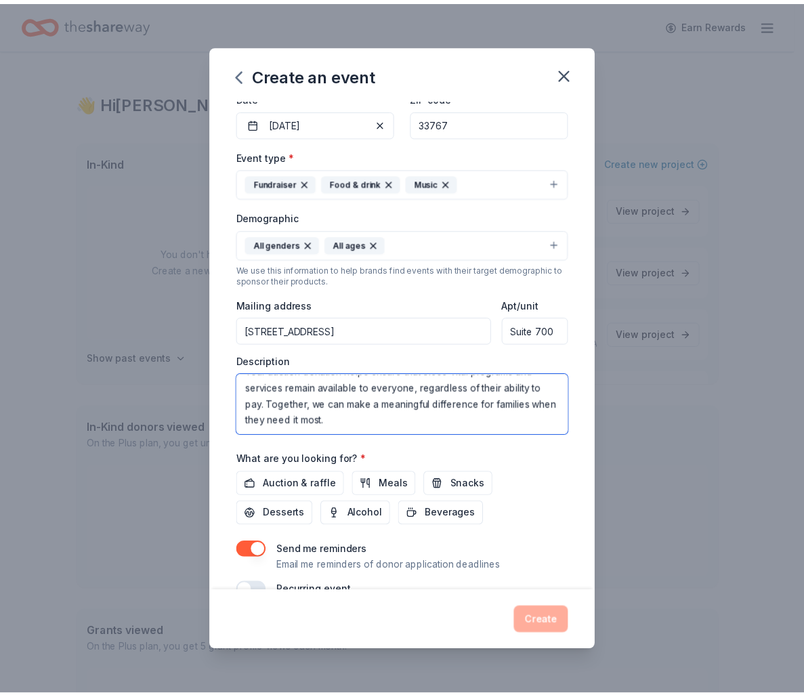
scroll to position [157, 0]
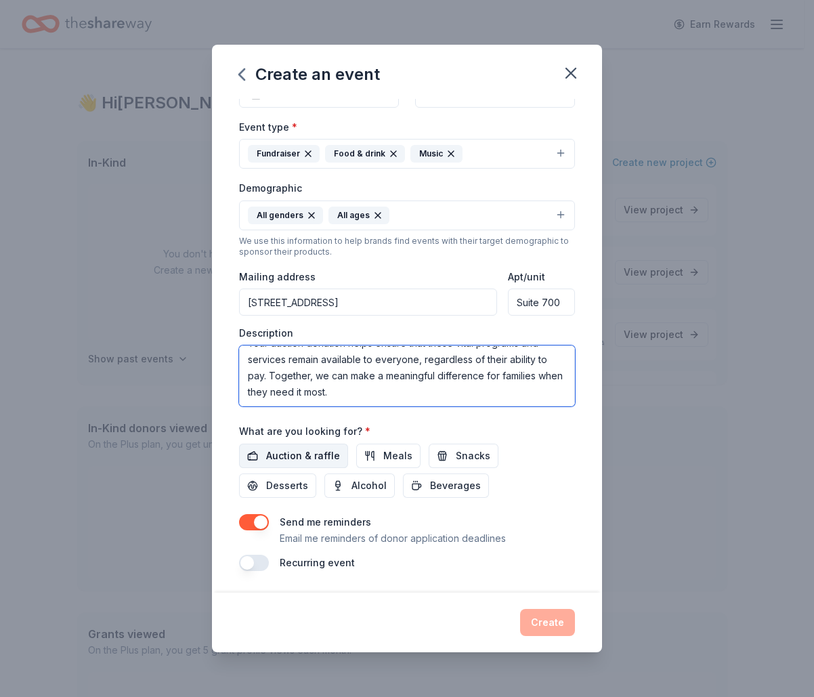
type textarea "The Suncoast Hospice Gala is one of Tampa Bay’s most anticipated philanthropic …"
click at [306, 458] on span "Auction & raffle" at bounding box center [303, 456] width 74 height 16
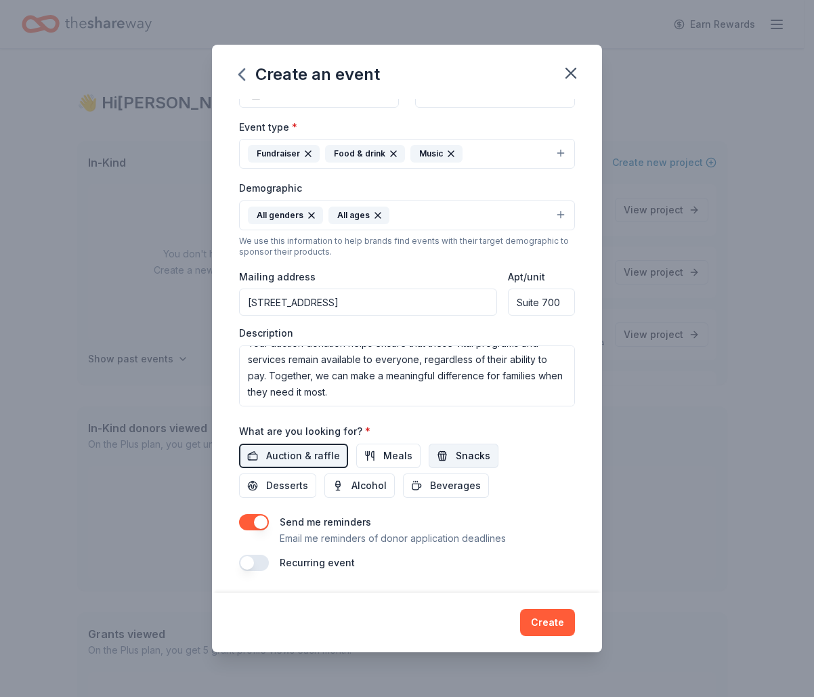
click at [470, 461] on span "Snacks" at bounding box center [473, 456] width 35 height 16
click at [448, 486] on span "Beverages" at bounding box center [455, 486] width 51 height 16
click at [382, 489] on span "Alcohol" at bounding box center [369, 486] width 35 height 16
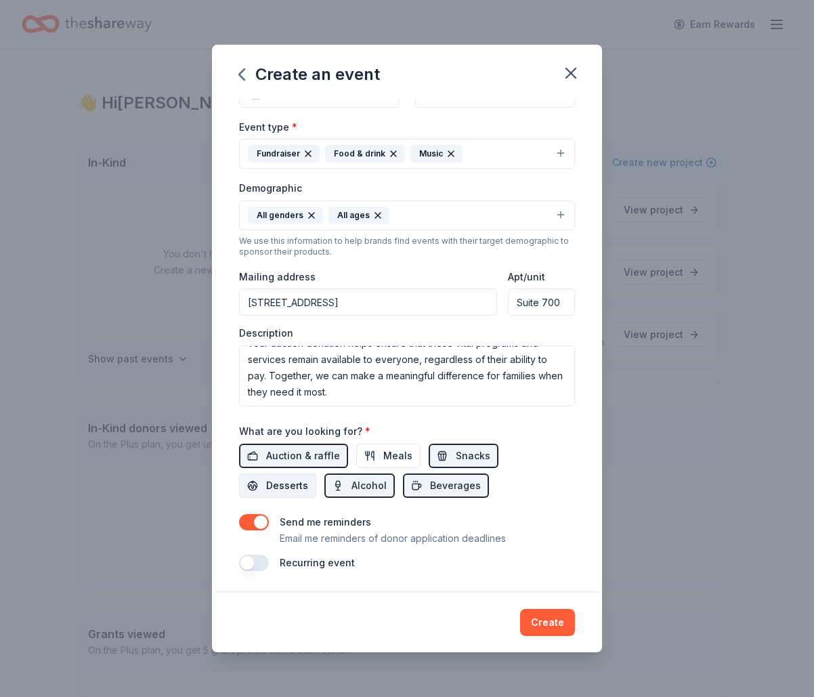
click at [297, 492] on span "Desserts" at bounding box center [287, 486] width 42 height 16
click at [548, 623] on button "Create" at bounding box center [547, 622] width 55 height 27
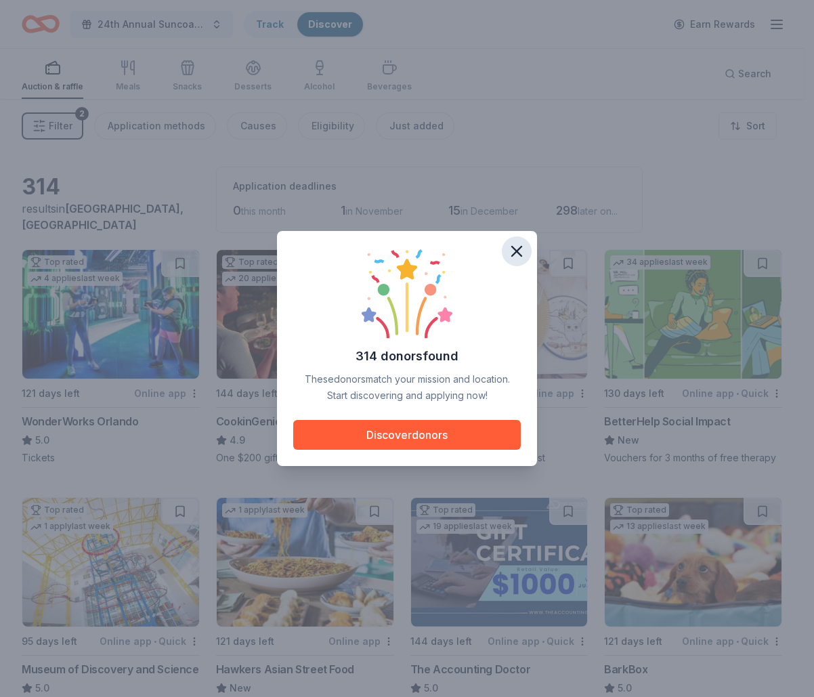
click at [509, 252] on icon "button" at bounding box center [517, 251] width 19 height 19
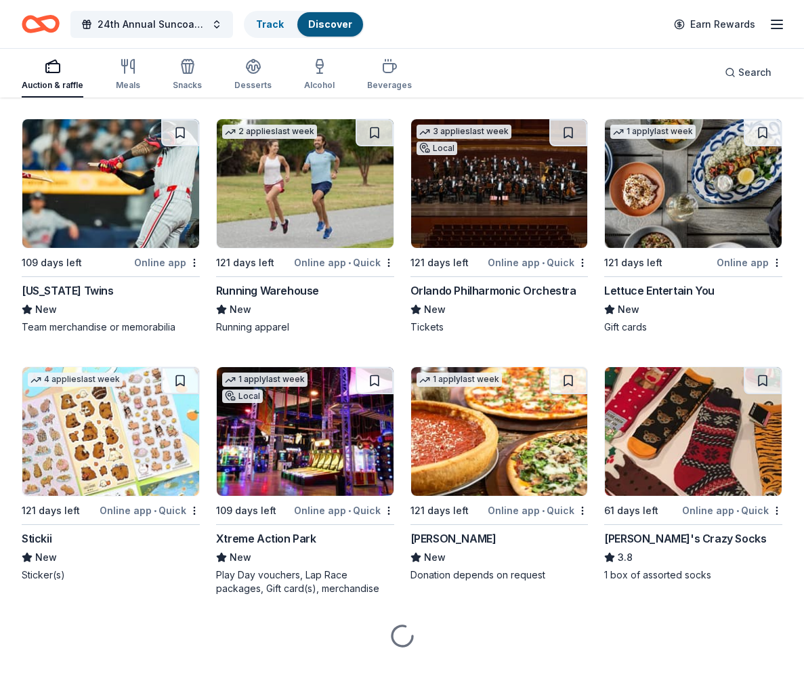
scroll to position [6099, 0]
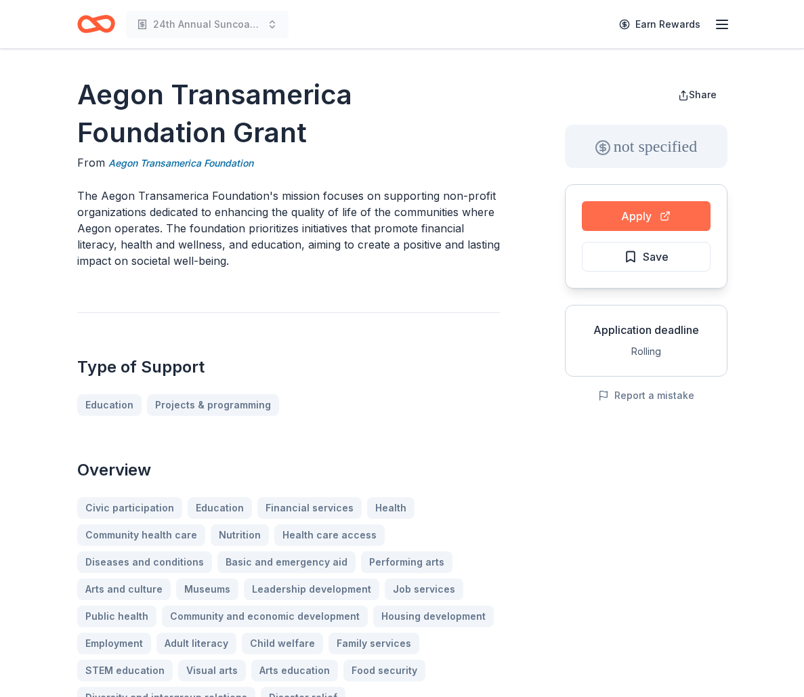
click at [626, 227] on button "Apply" at bounding box center [646, 216] width 129 height 30
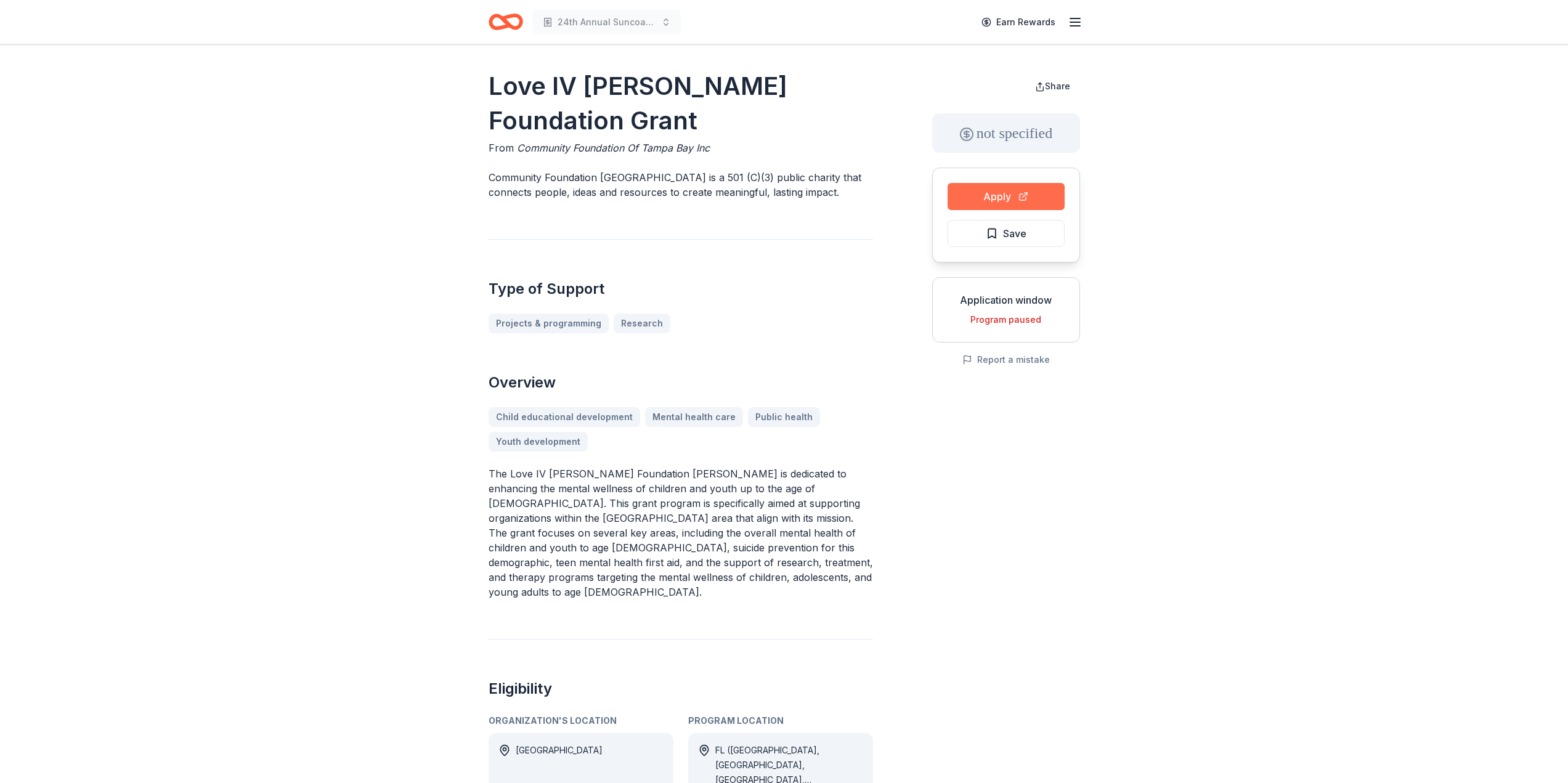
click at [731, 194] on button "Apply" at bounding box center [1005, 196] width 117 height 27
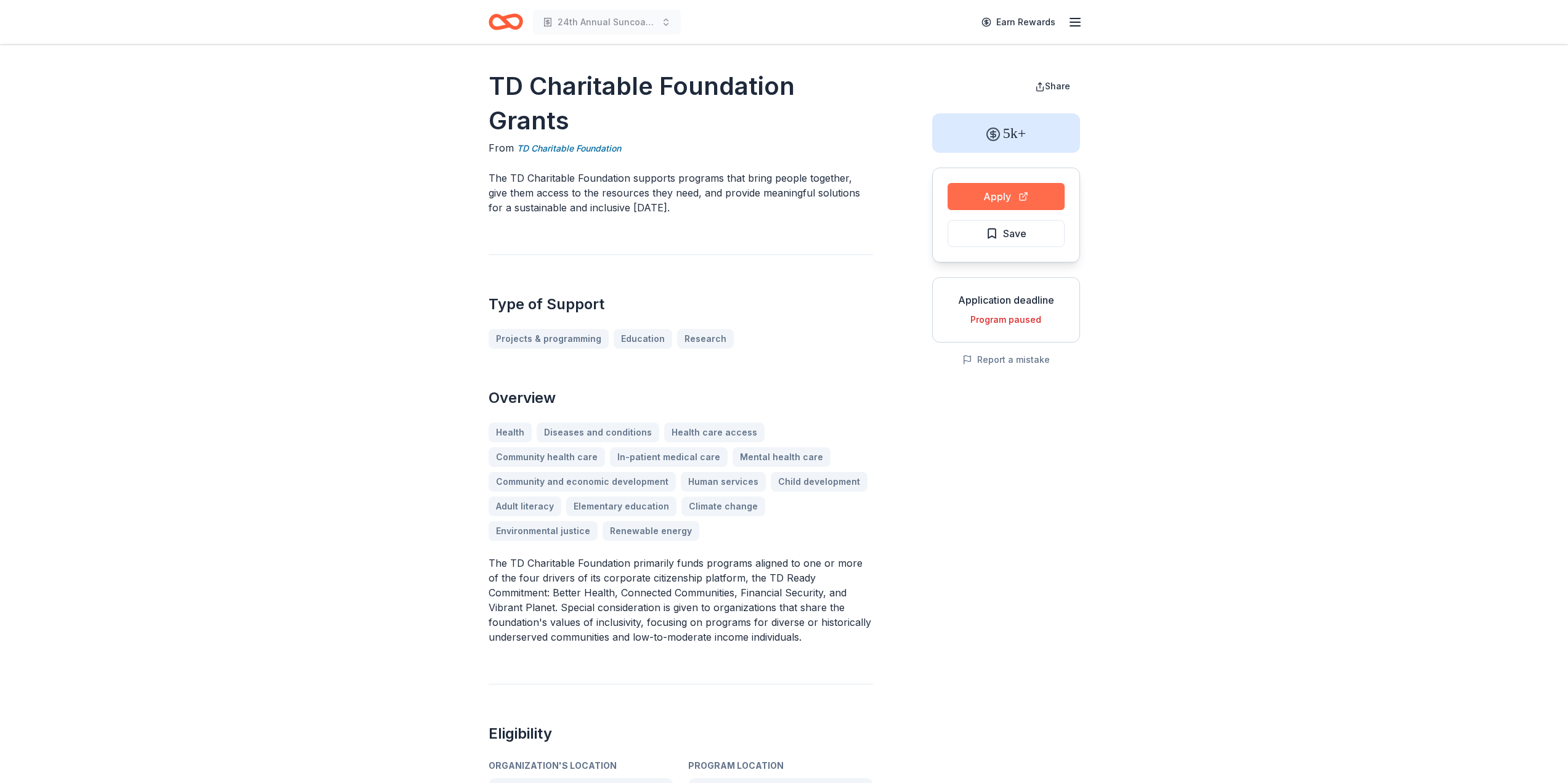
click at [731, 198] on button "Apply" at bounding box center [1005, 196] width 117 height 27
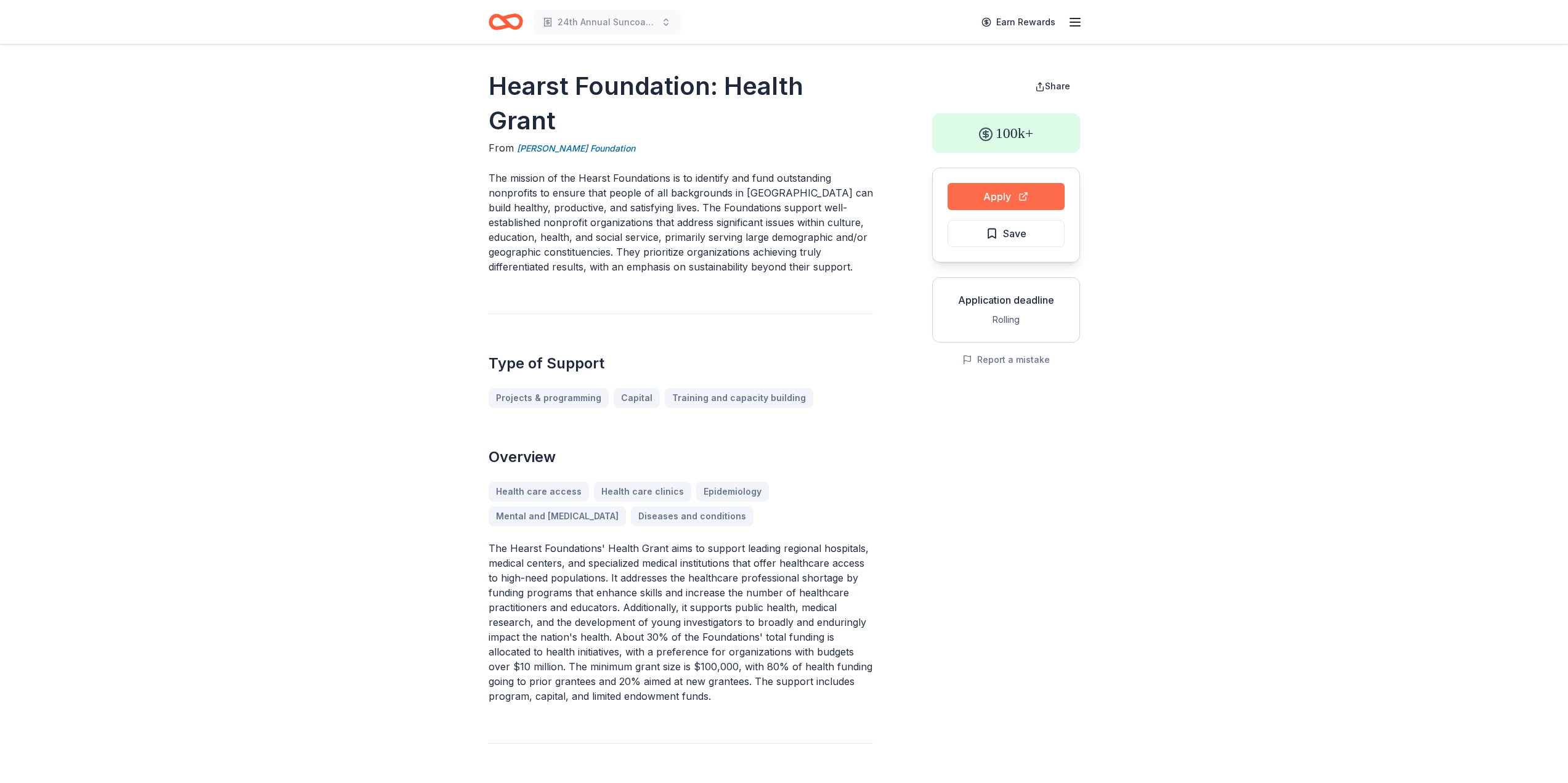
click at [731, 194] on button "Apply" at bounding box center [1005, 196] width 117 height 27
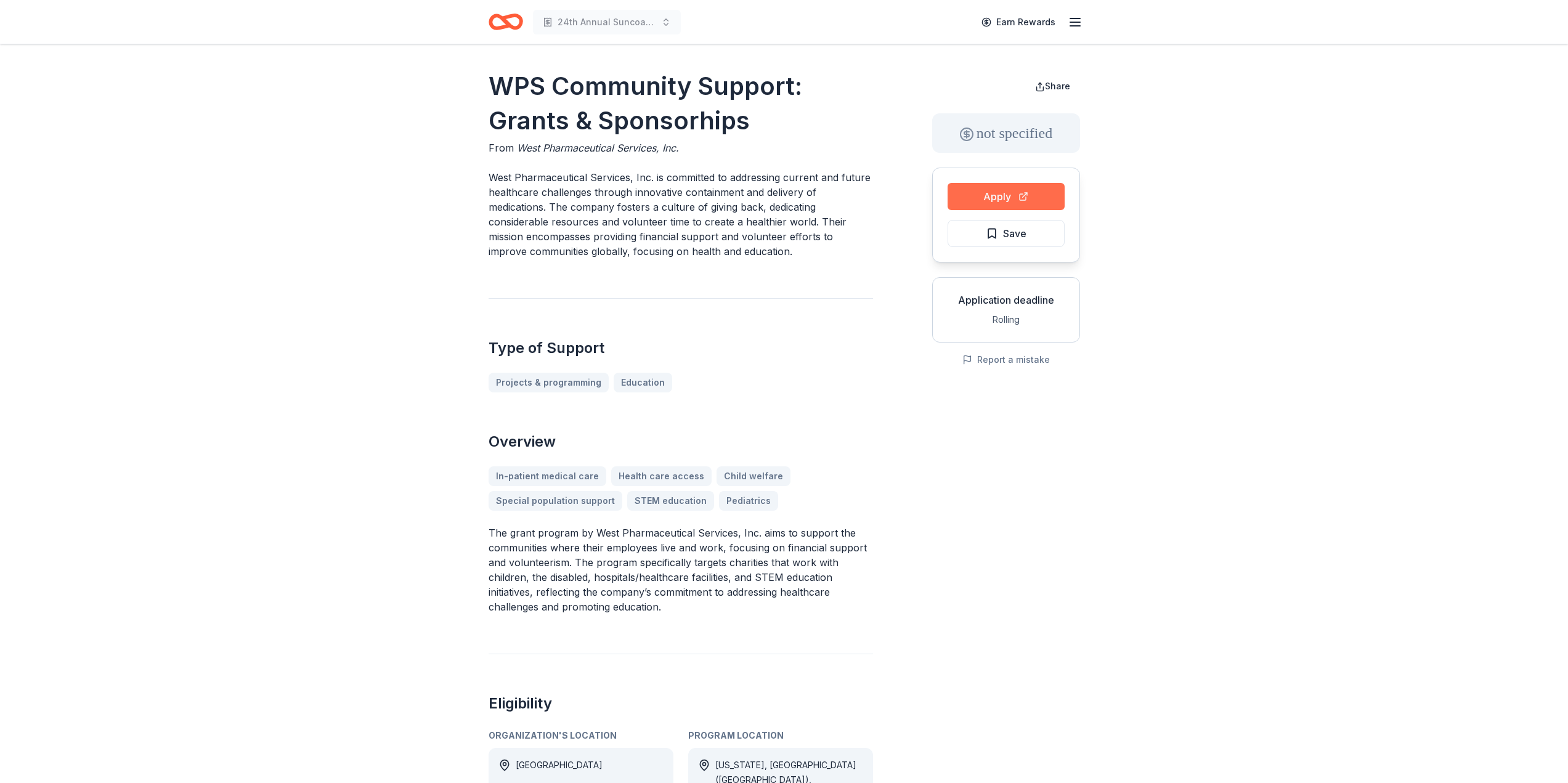
click at [731, 198] on button "Apply" at bounding box center [1005, 196] width 117 height 27
